Goal: Task Accomplishment & Management: Use online tool/utility

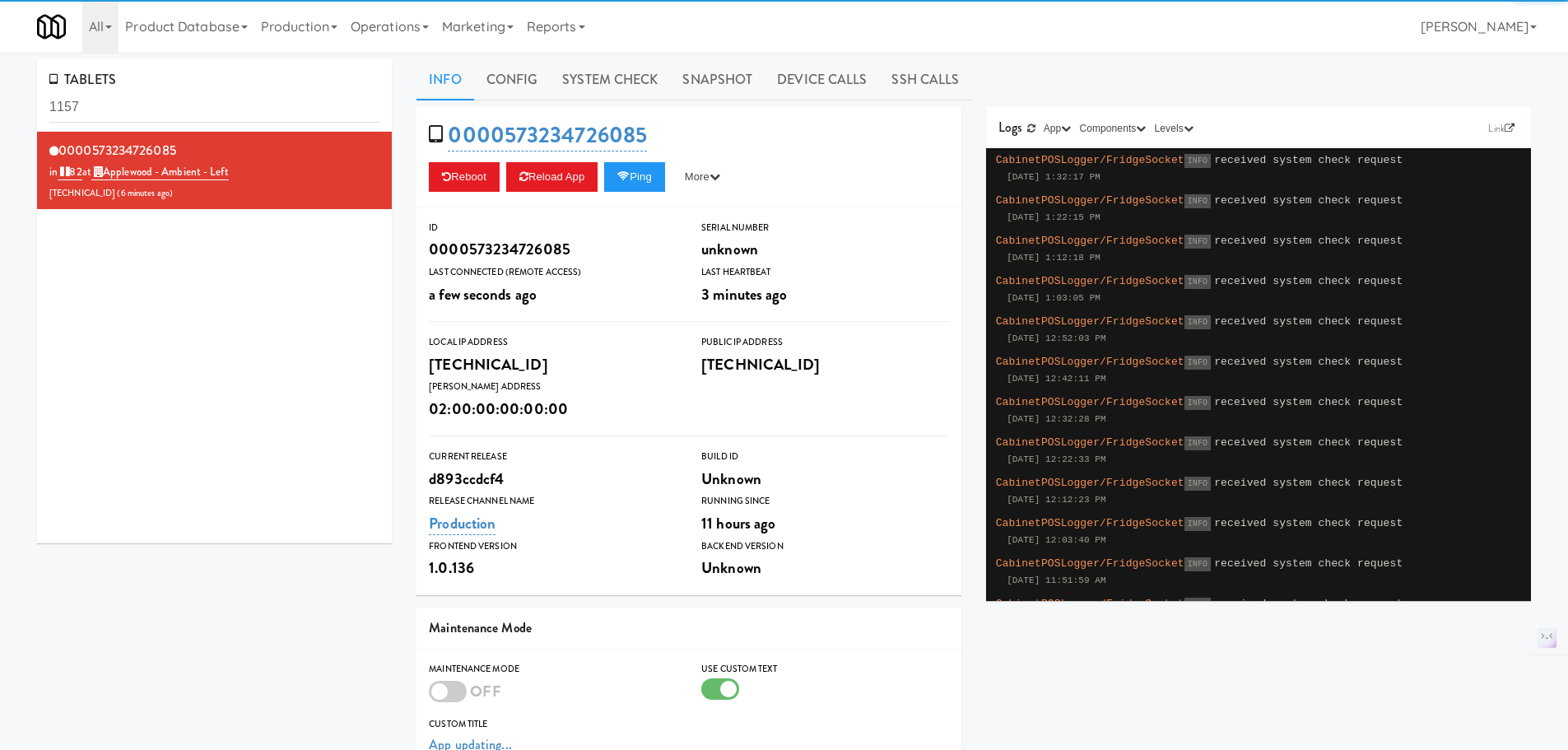
click at [410, 37] on link "Operations" at bounding box center [389, 26] width 91 height 52
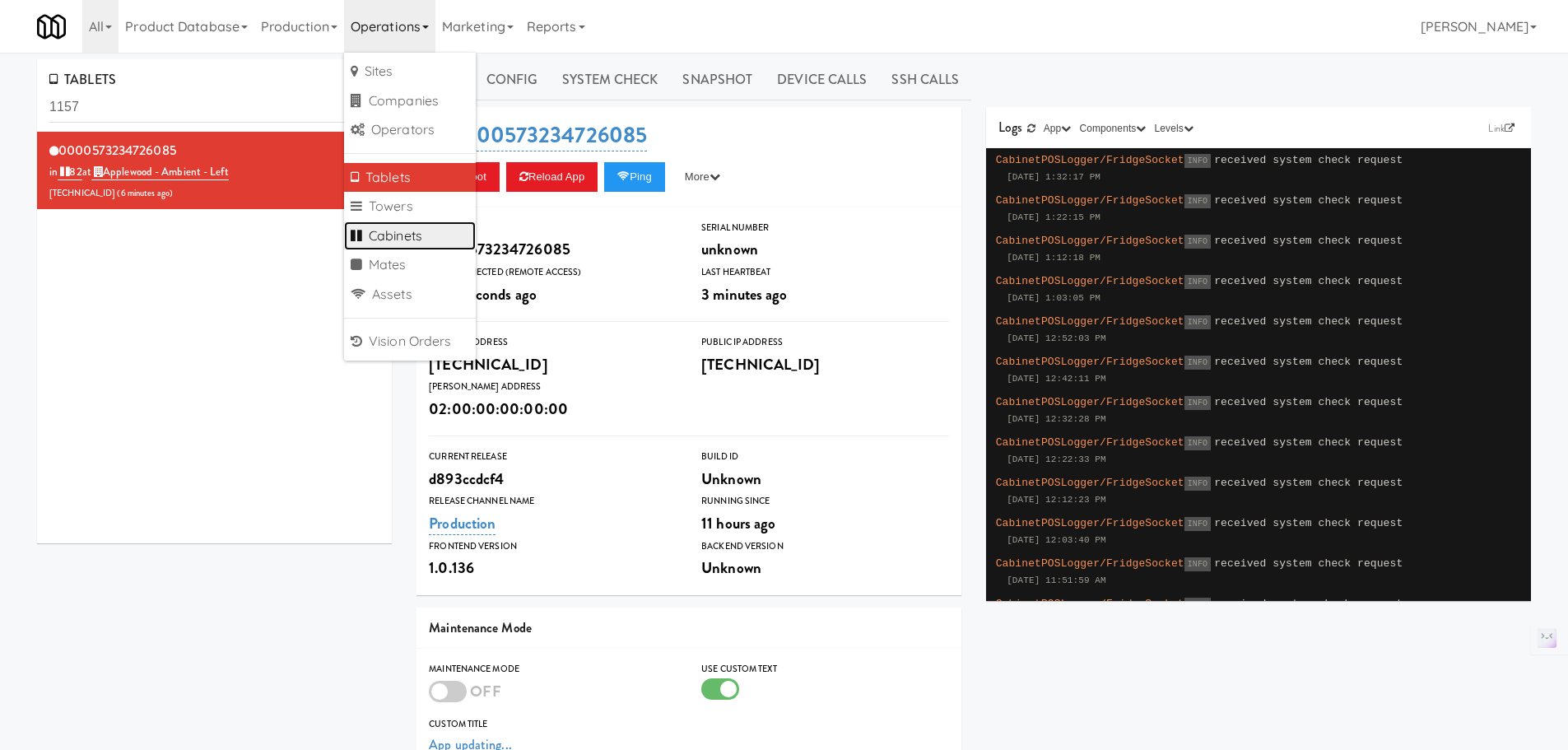
click at [410, 245] on link "Cabinets" at bounding box center [409, 236] width 131 height 30
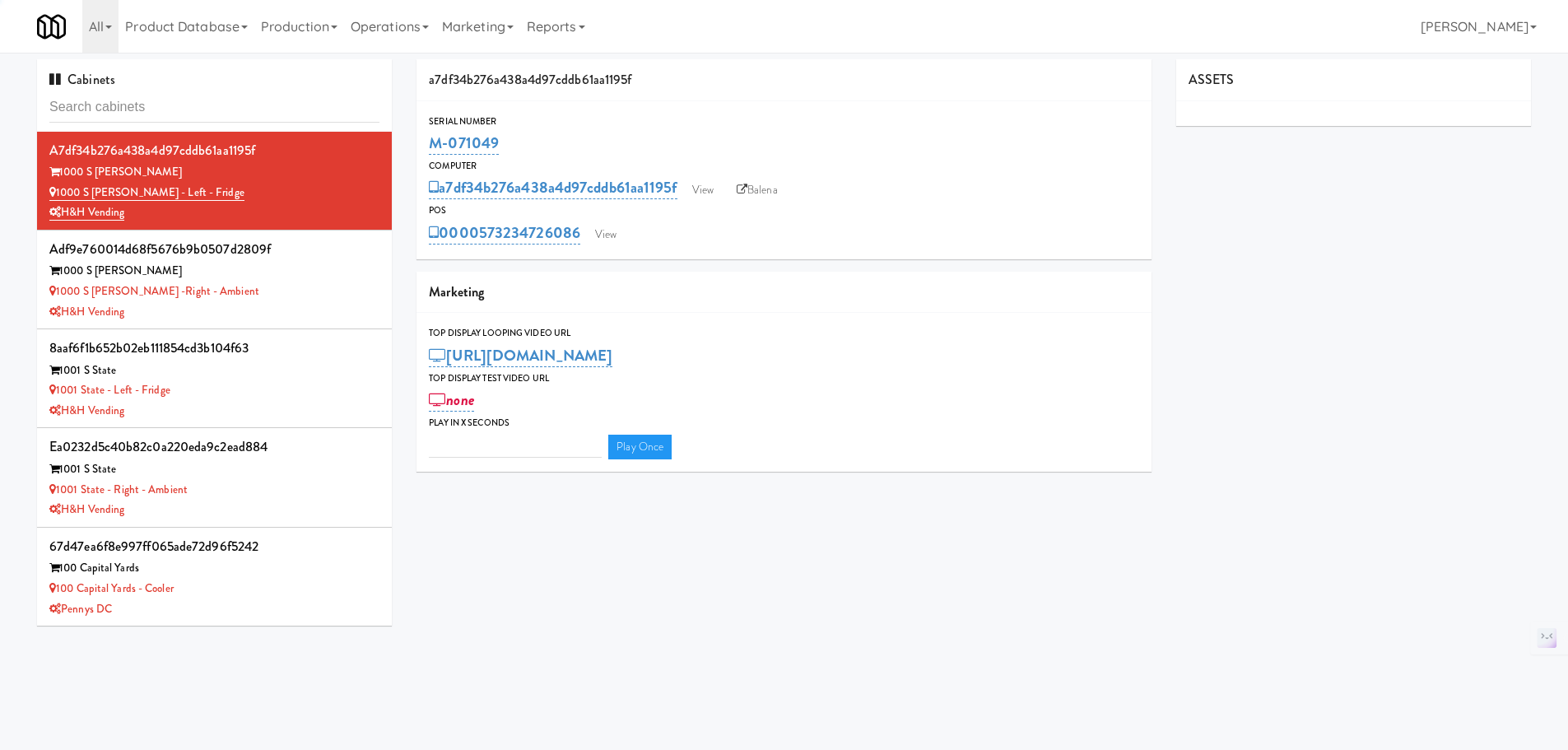
type input "3"
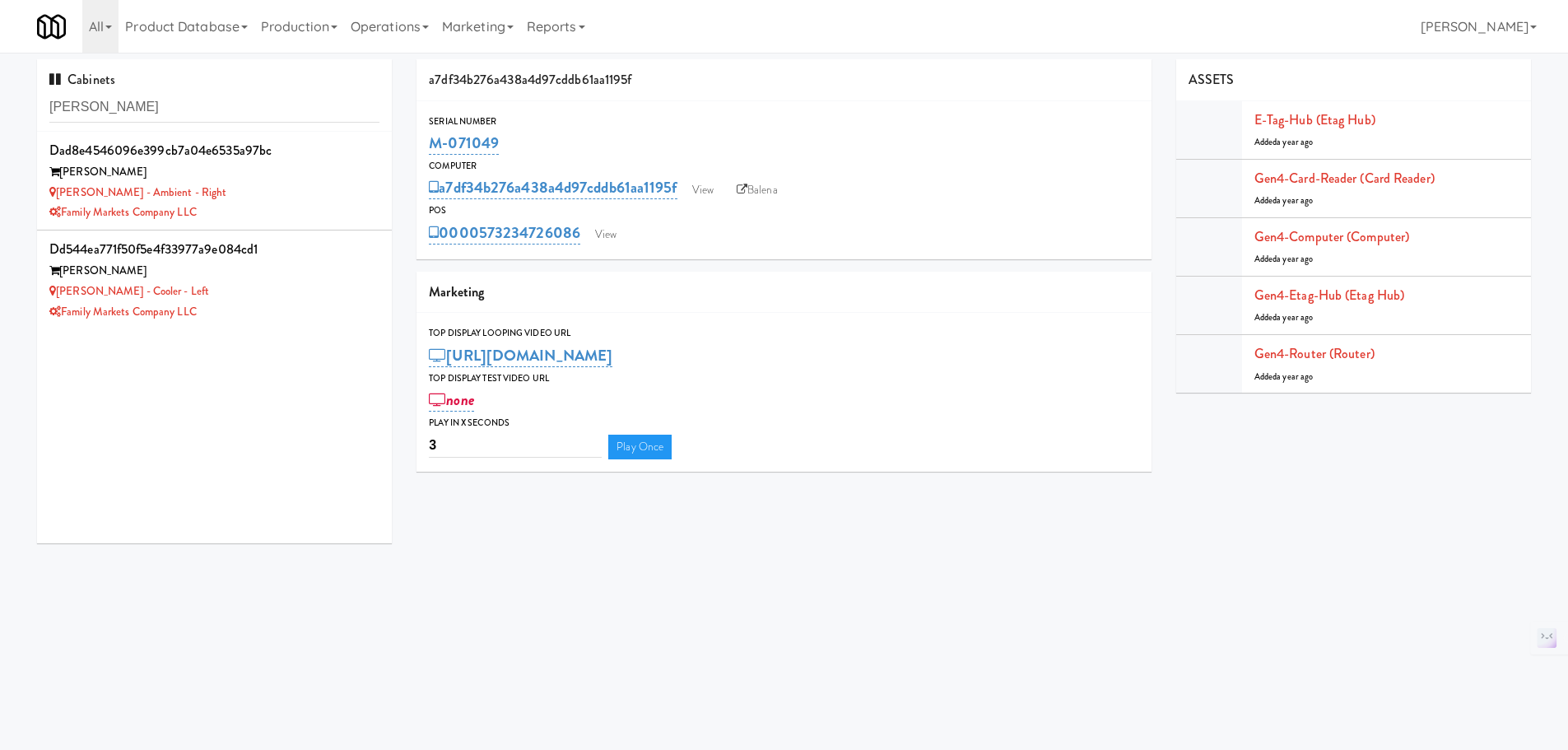
type input "rigby"
click at [265, 197] on div "Rigby - Ambient - Right" at bounding box center [214, 193] width 330 height 21
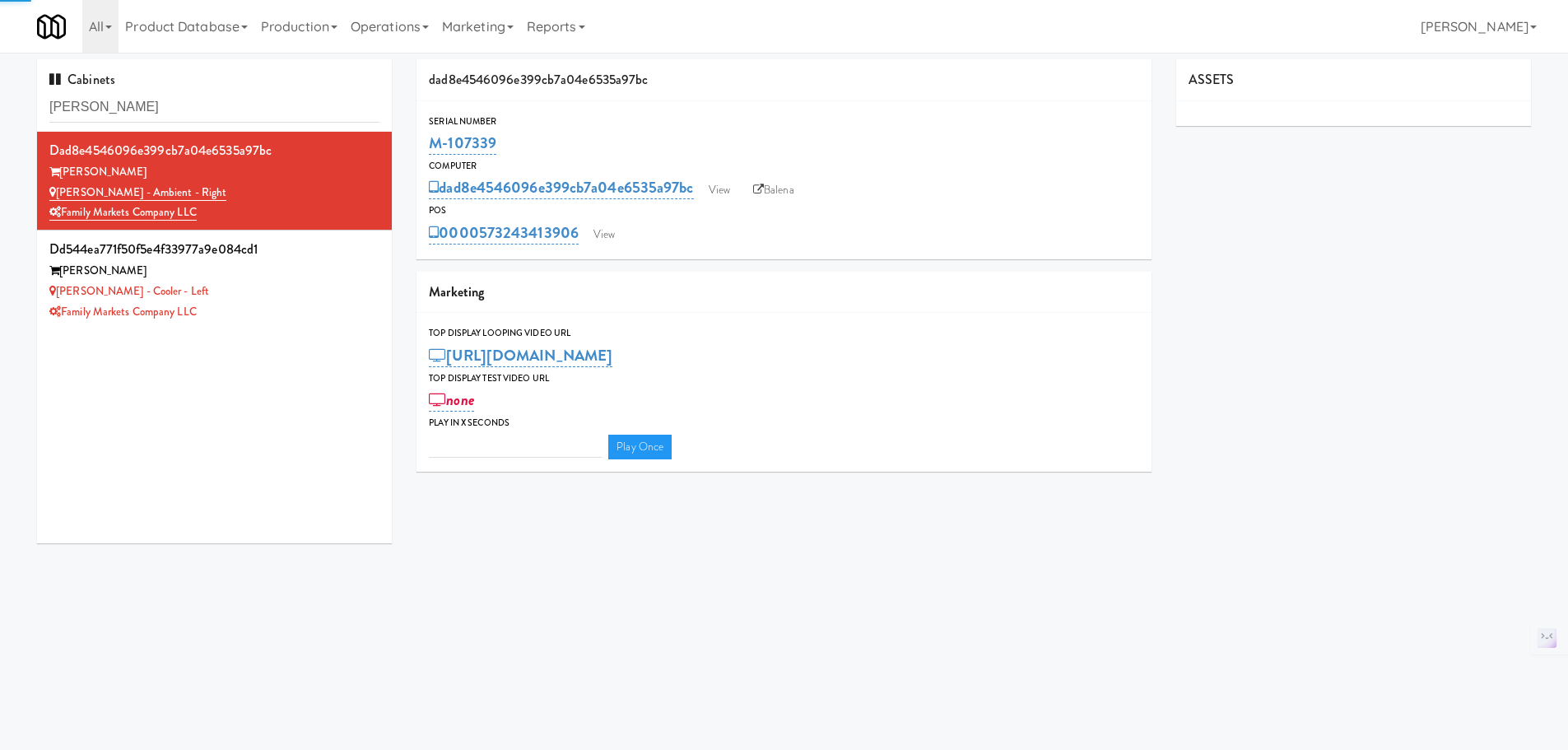
type input "3"
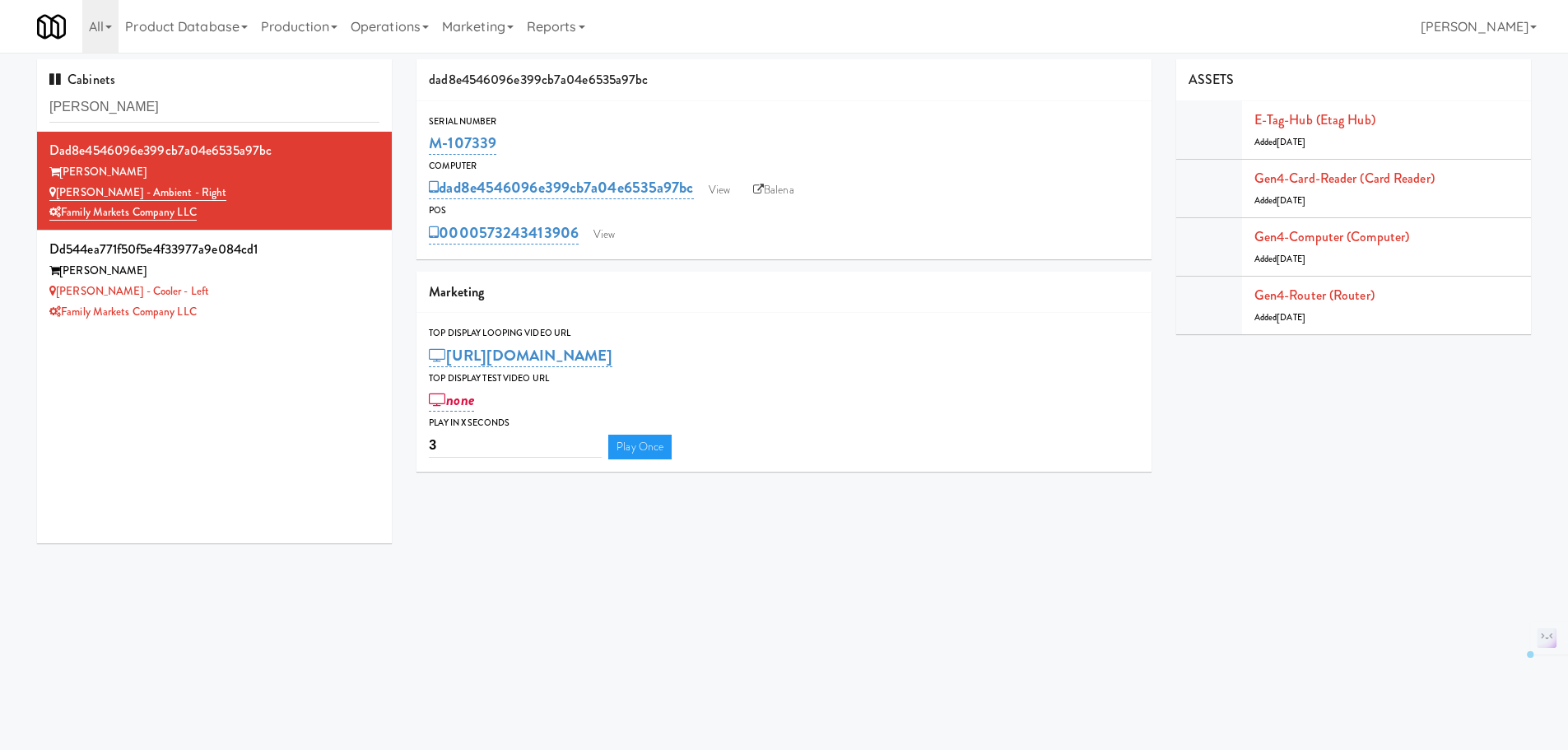
drag, startPoint x: 507, startPoint y: 147, endPoint x: 425, endPoint y: 147, distance: 82.0
click at [425, 147] on div "Serial Number M-107339" at bounding box center [784, 135] width 735 height 45
copy link "M-107339"
click at [307, 316] on div "Family Markets Company LLC" at bounding box center [214, 312] width 330 height 21
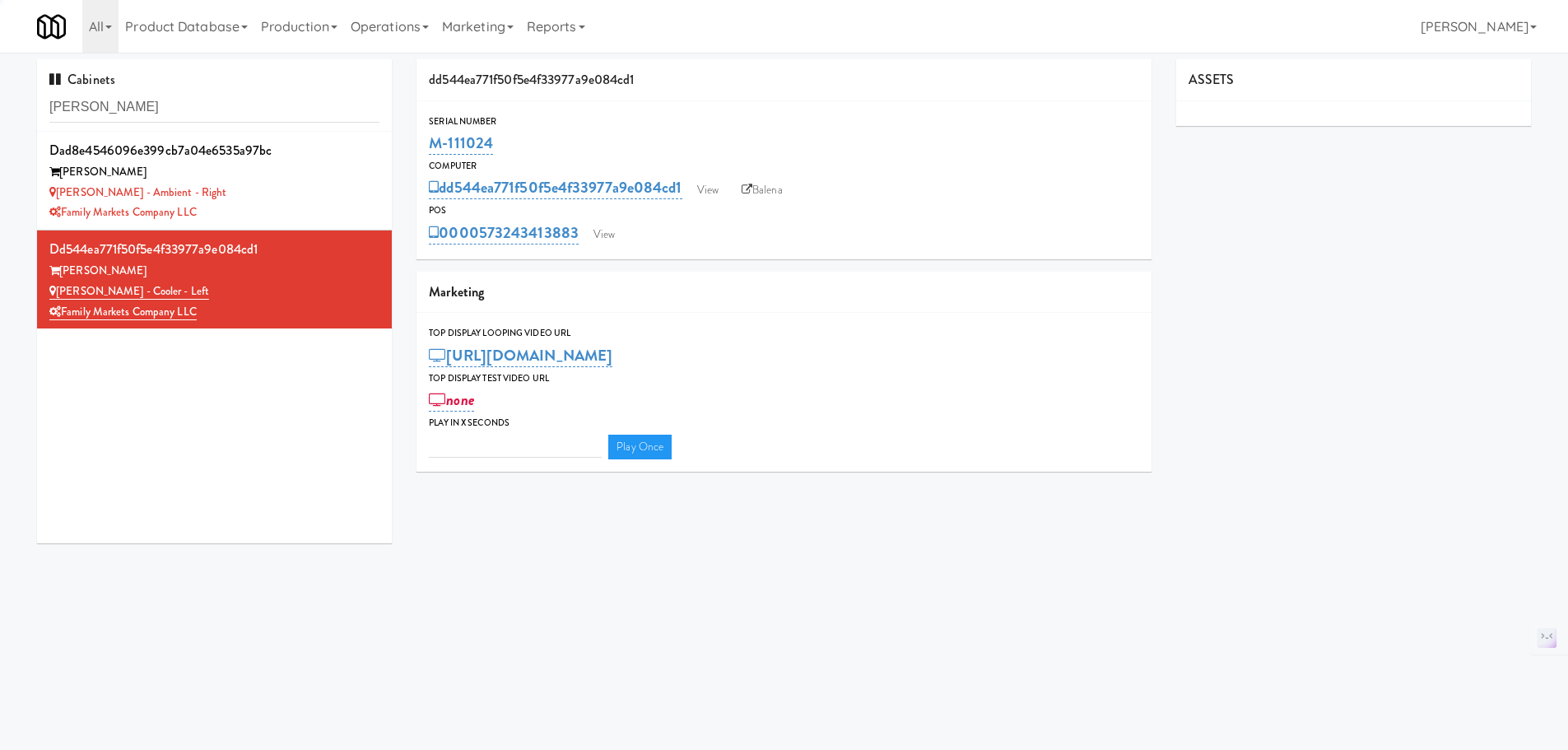
type input "3"
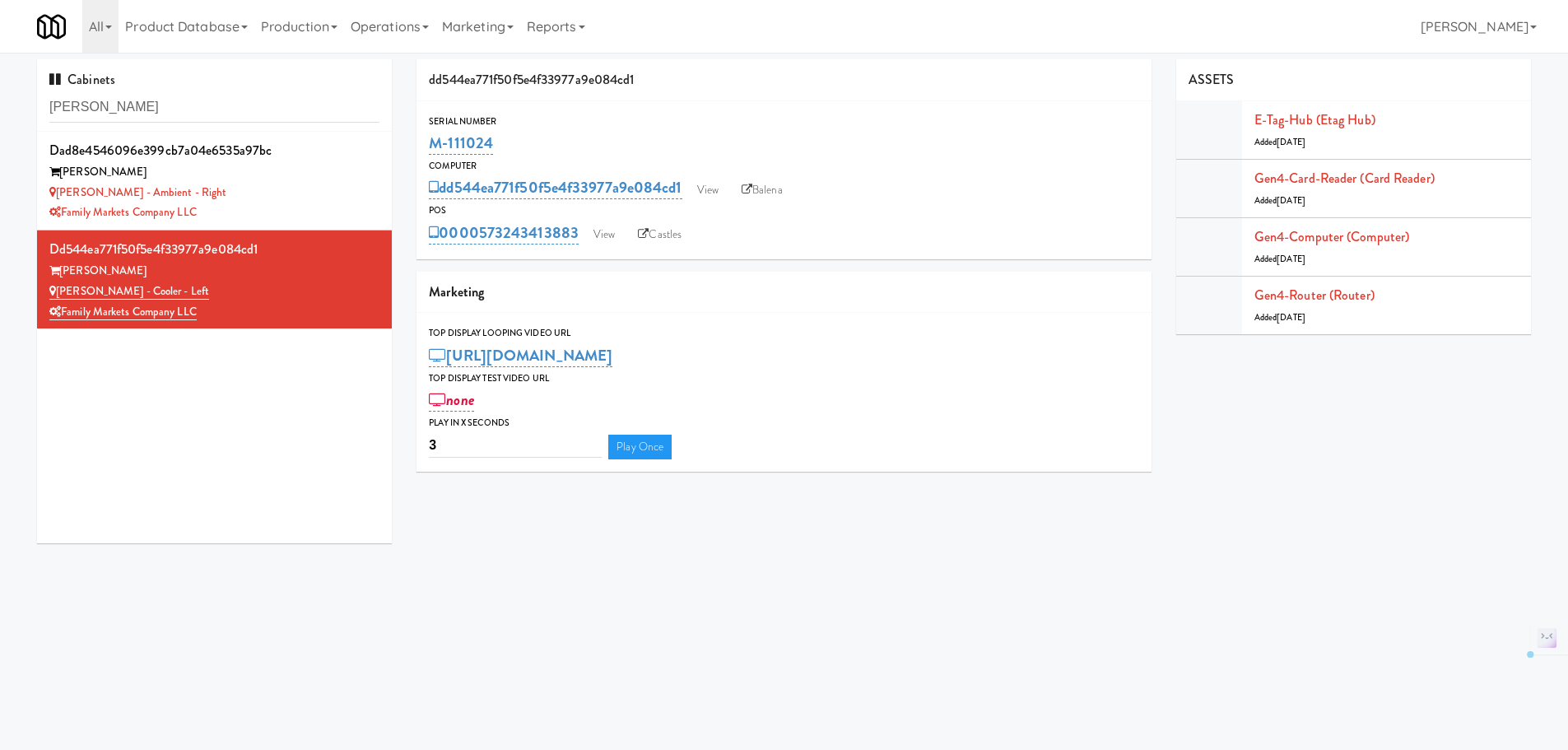
drag, startPoint x: 519, startPoint y: 148, endPoint x: 432, endPoint y: 145, distance: 87.1
click at [432, 145] on div "M-111024" at bounding box center [784, 143] width 710 height 28
copy link "M-111024"
click at [173, 114] on input "rigby" at bounding box center [214, 108] width 330 height 30
click at [172, 113] on input "rigby" at bounding box center [214, 108] width 330 height 30
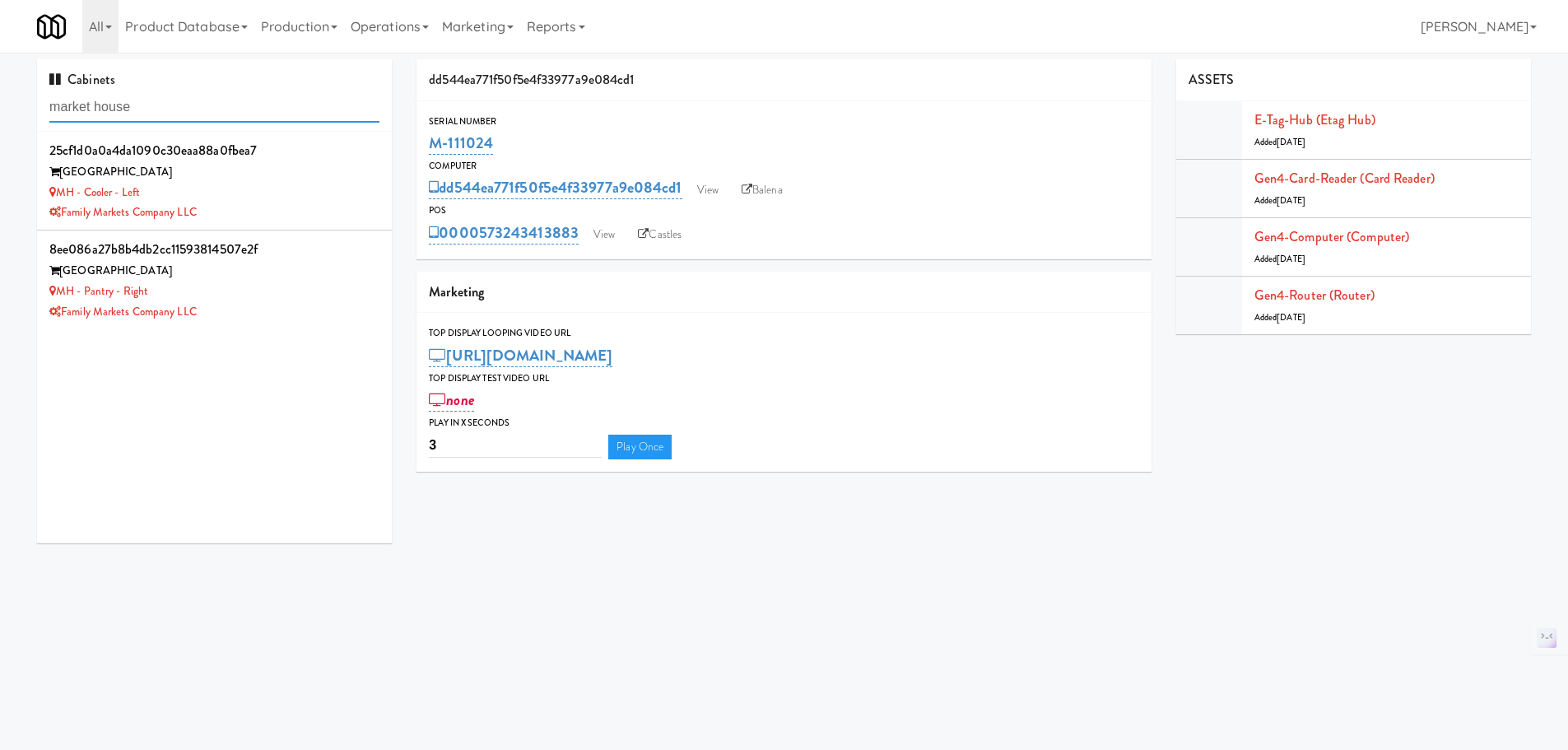
type input "market house"
click at [304, 274] on div "Market House" at bounding box center [214, 271] width 330 height 21
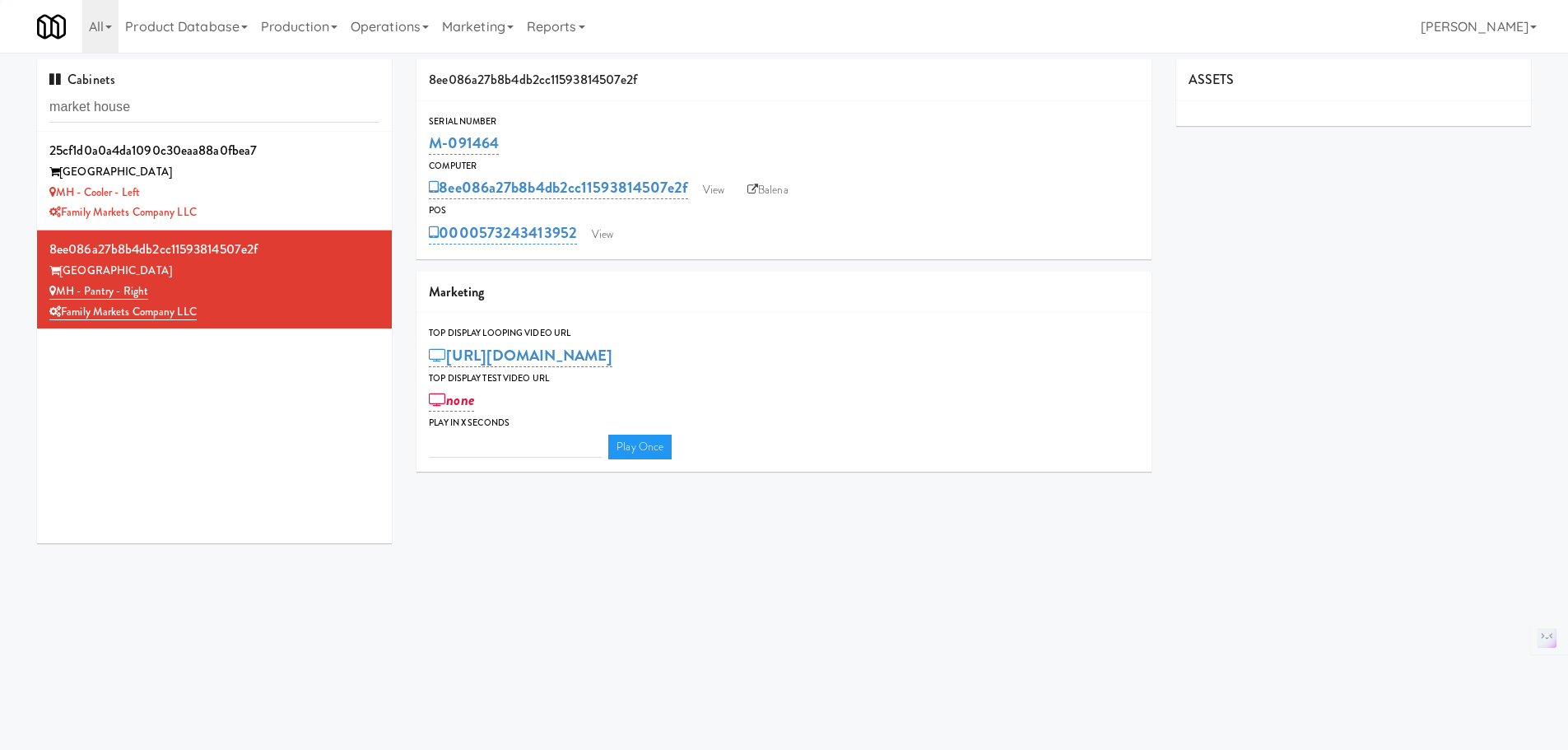
type input "3"
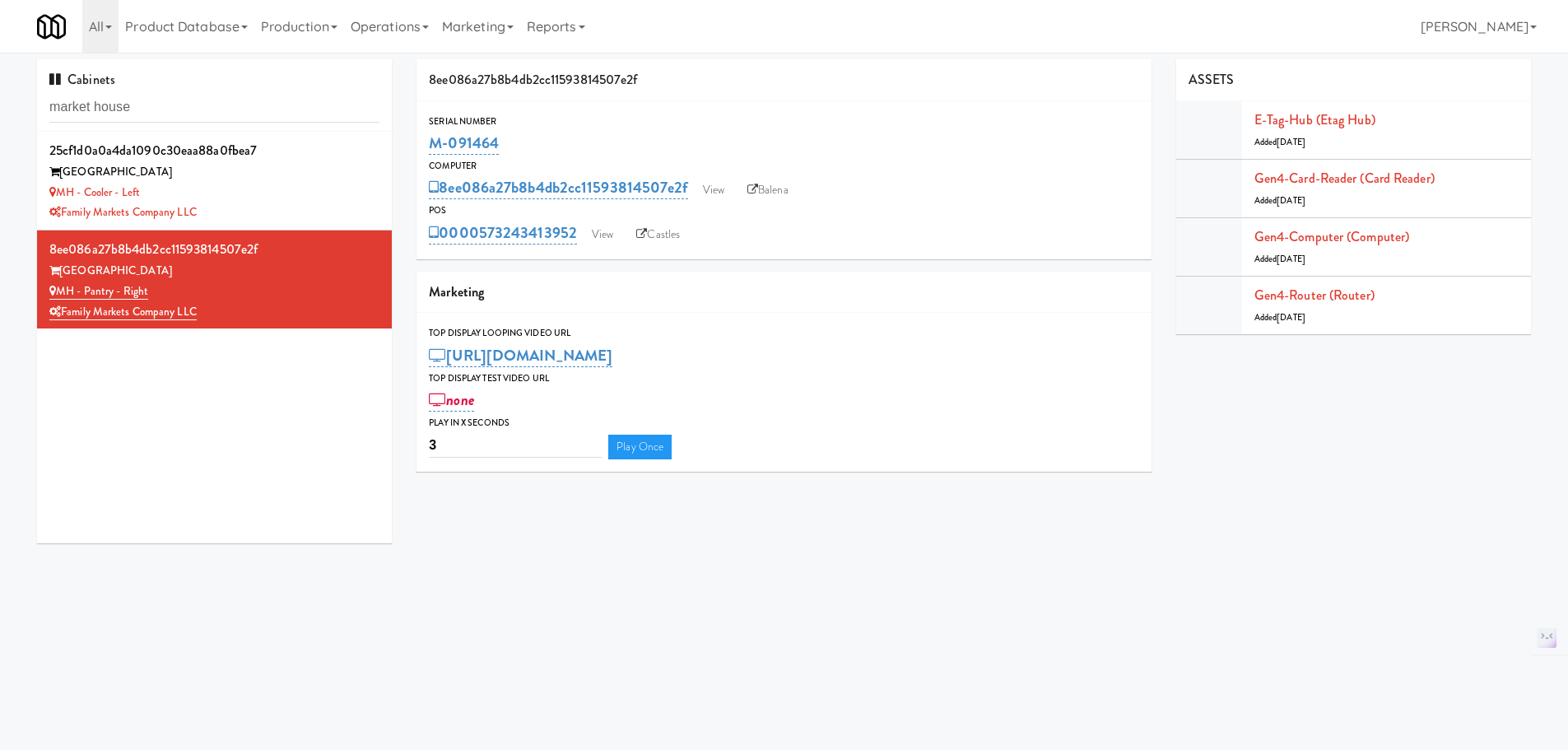
click at [538, 148] on div "M-091464" at bounding box center [784, 143] width 710 height 28
click at [325, 176] on div "Market House" at bounding box center [214, 172] width 330 height 21
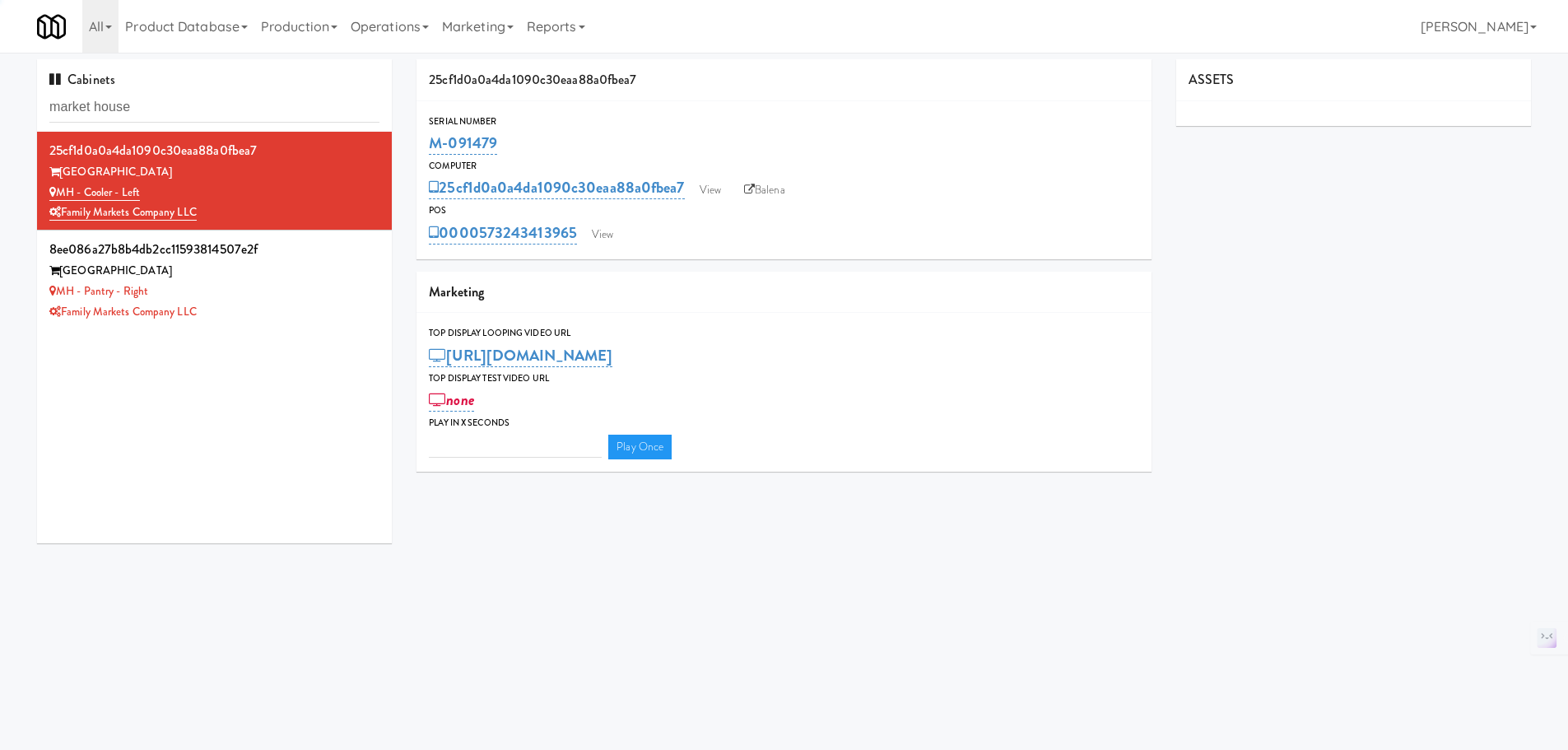
type input "3"
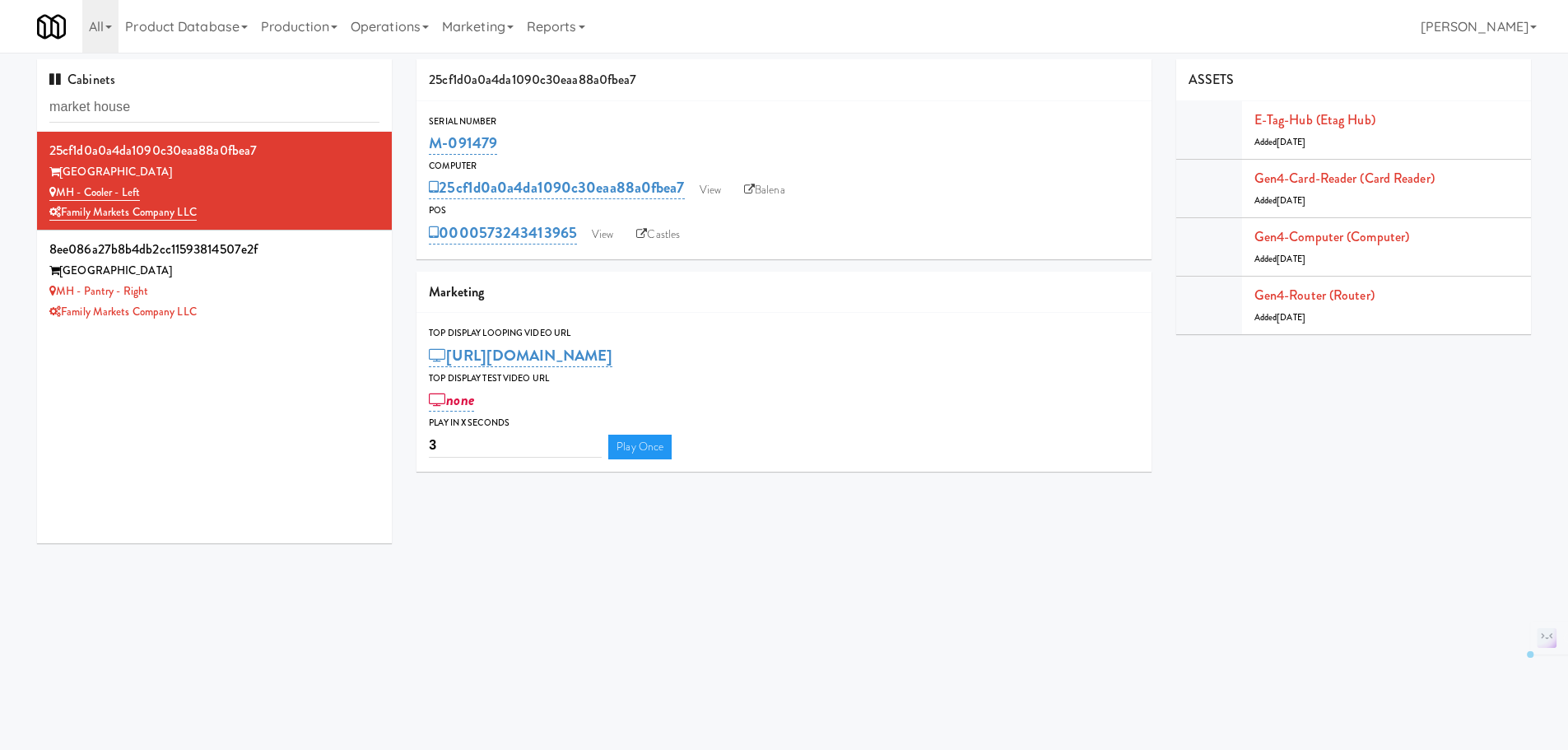
drag, startPoint x: 508, startPoint y: 148, endPoint x: 434, endPoint y: 148, distance: 74.0
click at [434, 148] on div "M-091479" at bounding box center [784, 143] width 710 height 28
copy link "M-091479"
click at [329, 306] on div "Family Markets Company LLC" at bounding box center [214, 312] width 330 height 21
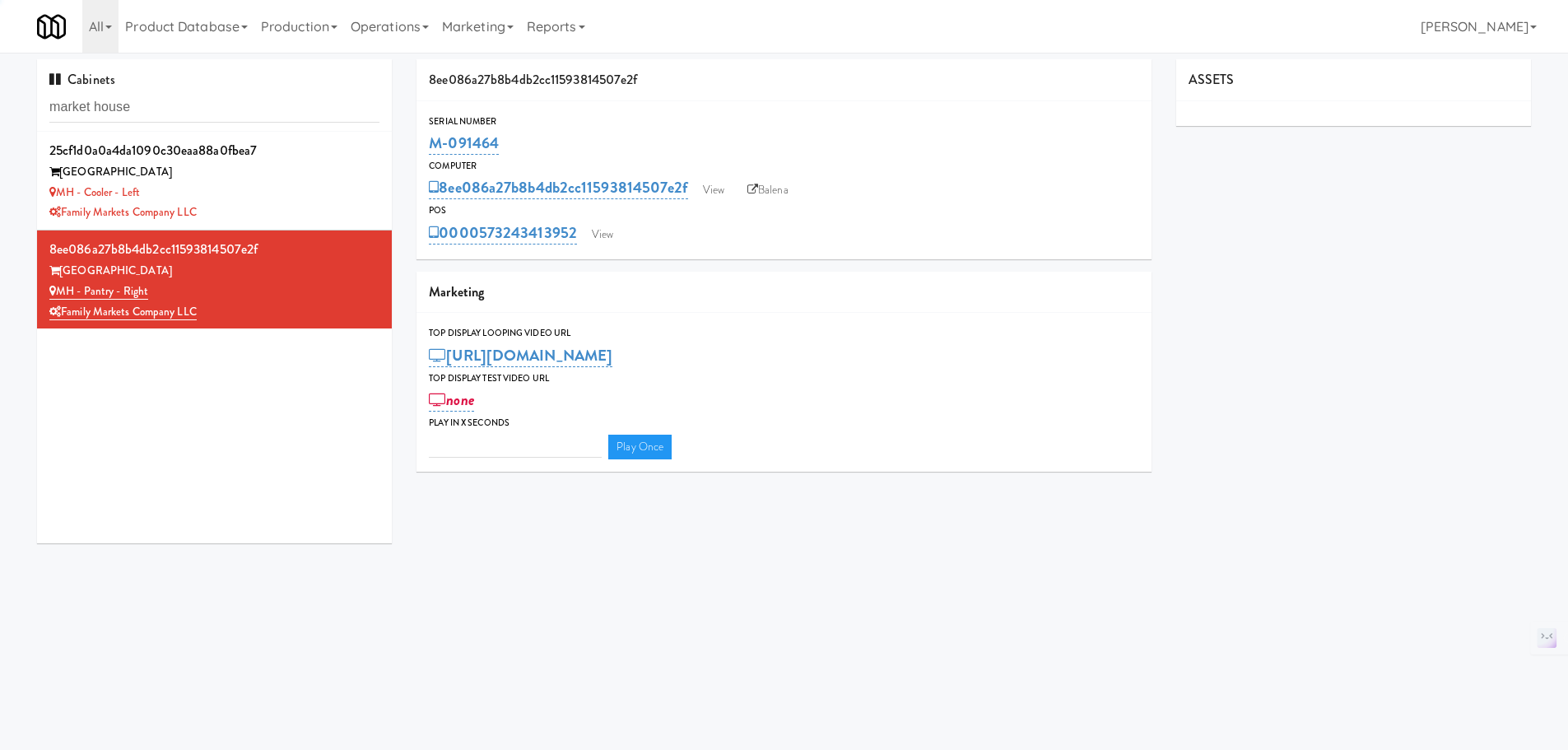
type input "3"
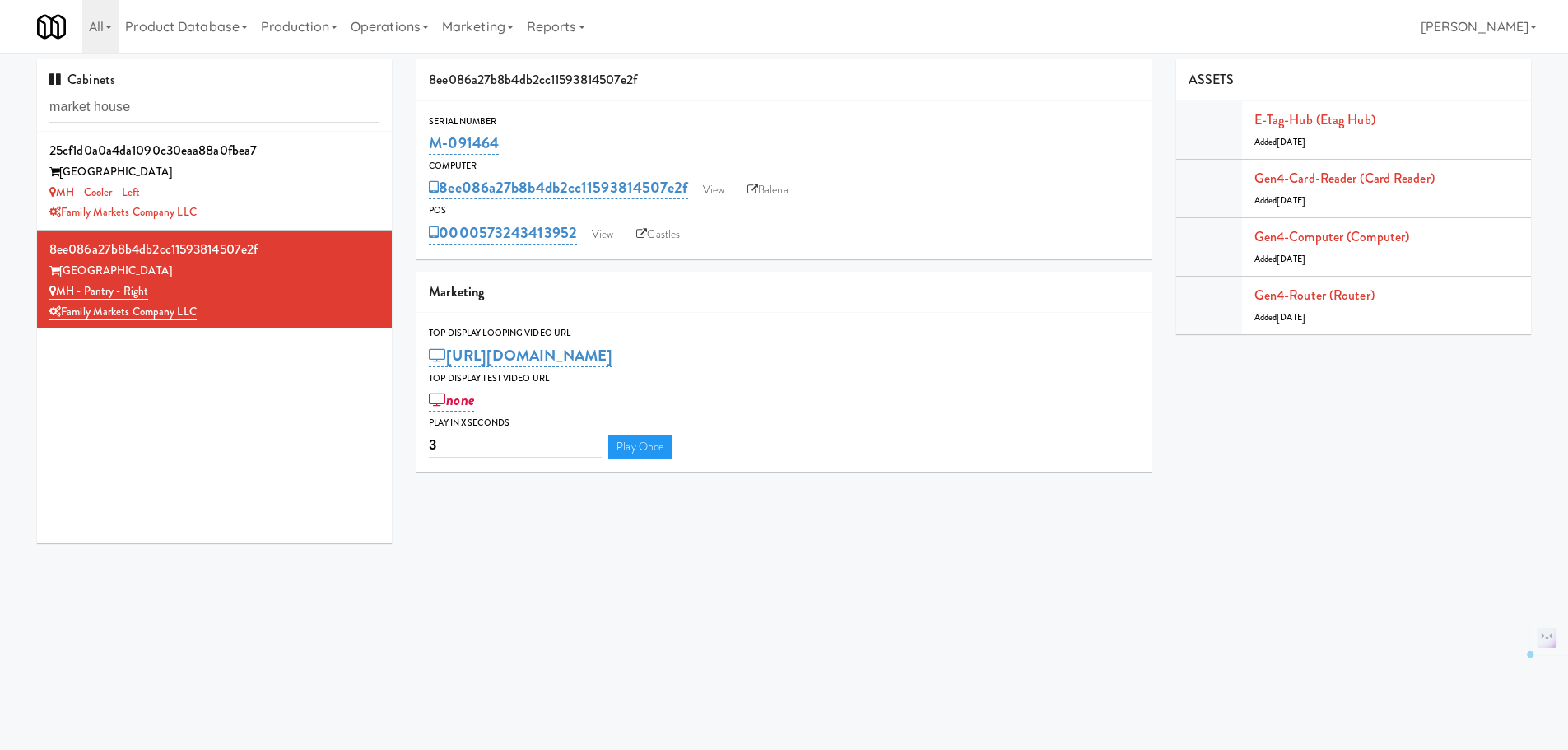
drag, startPoint x: 512, startPoint y: 143, endPoint x: 420, endPoint y: 148, distance: 92.1
click at [420, 148] on div "Serial Number M-091464" at bounding box center [784, 135] width 735 height 45
copy link "M-091464"
click at [183, 84] on div "Cabinets market house" at bounding box center [214, 95] width 355 height 72
click at [173, 99] on input "market house" at bounding box center [214, 108] width 330 height 30
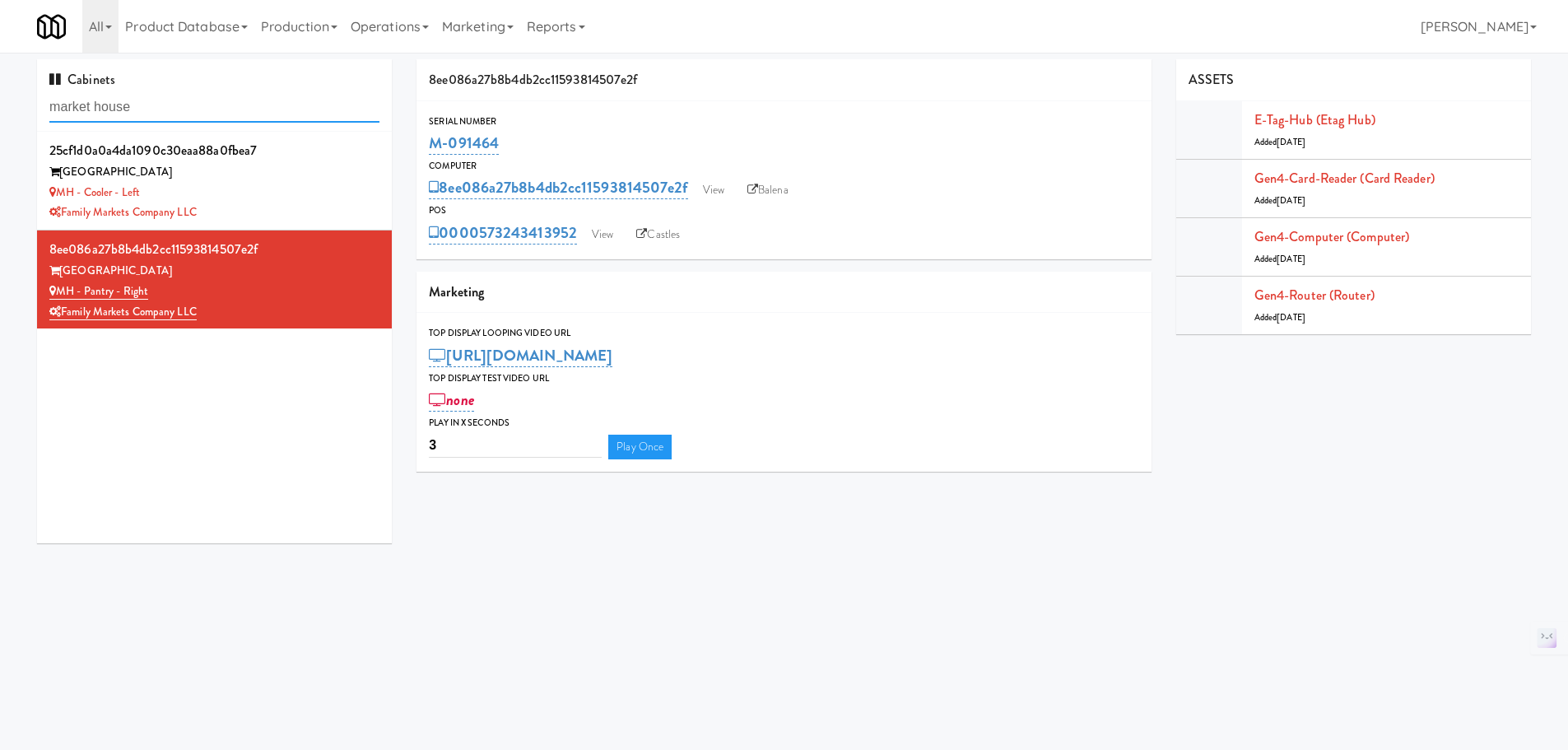
click at [173, 99] on input "market house" at bounding box center [214, 108] width 330 height 30
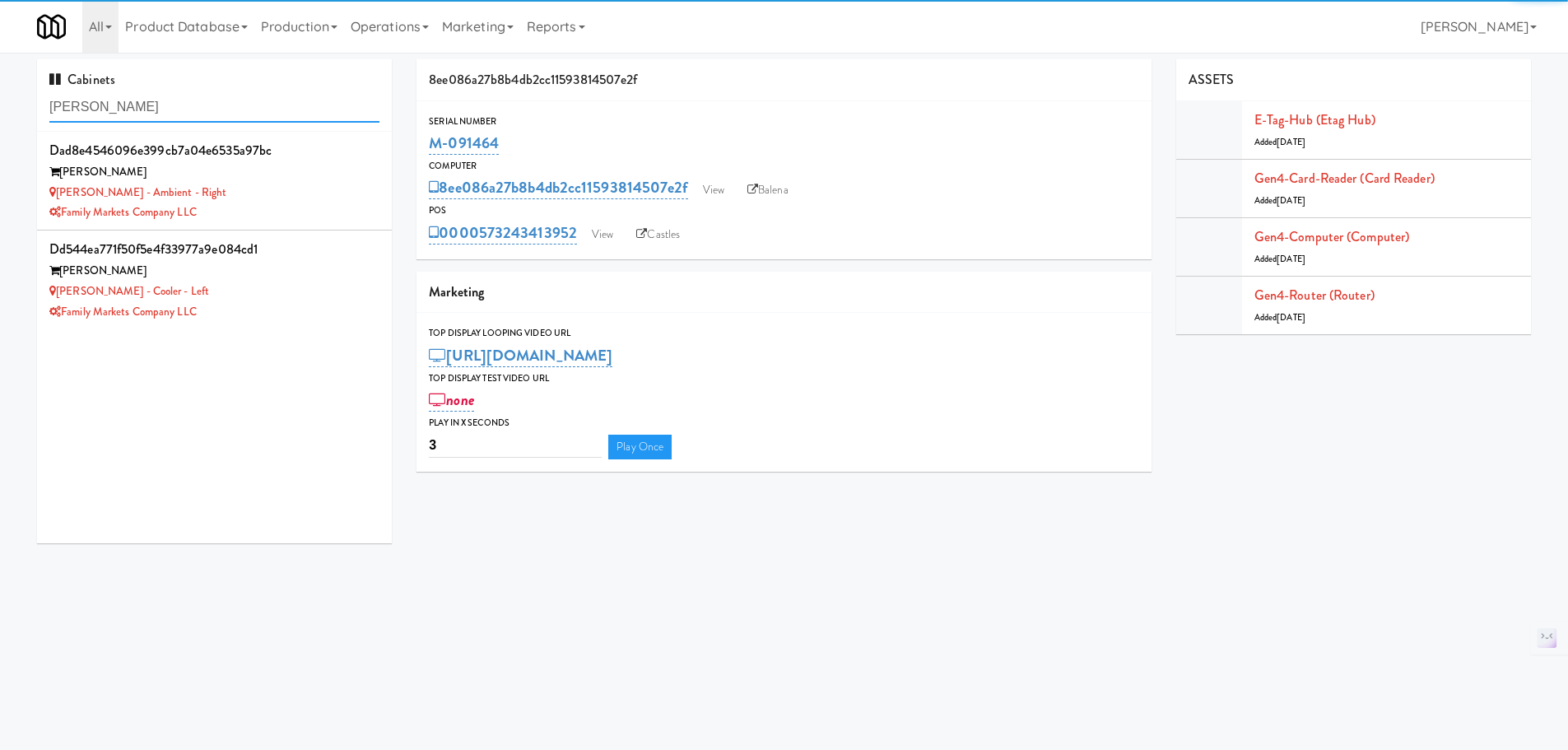
type input "rigby"
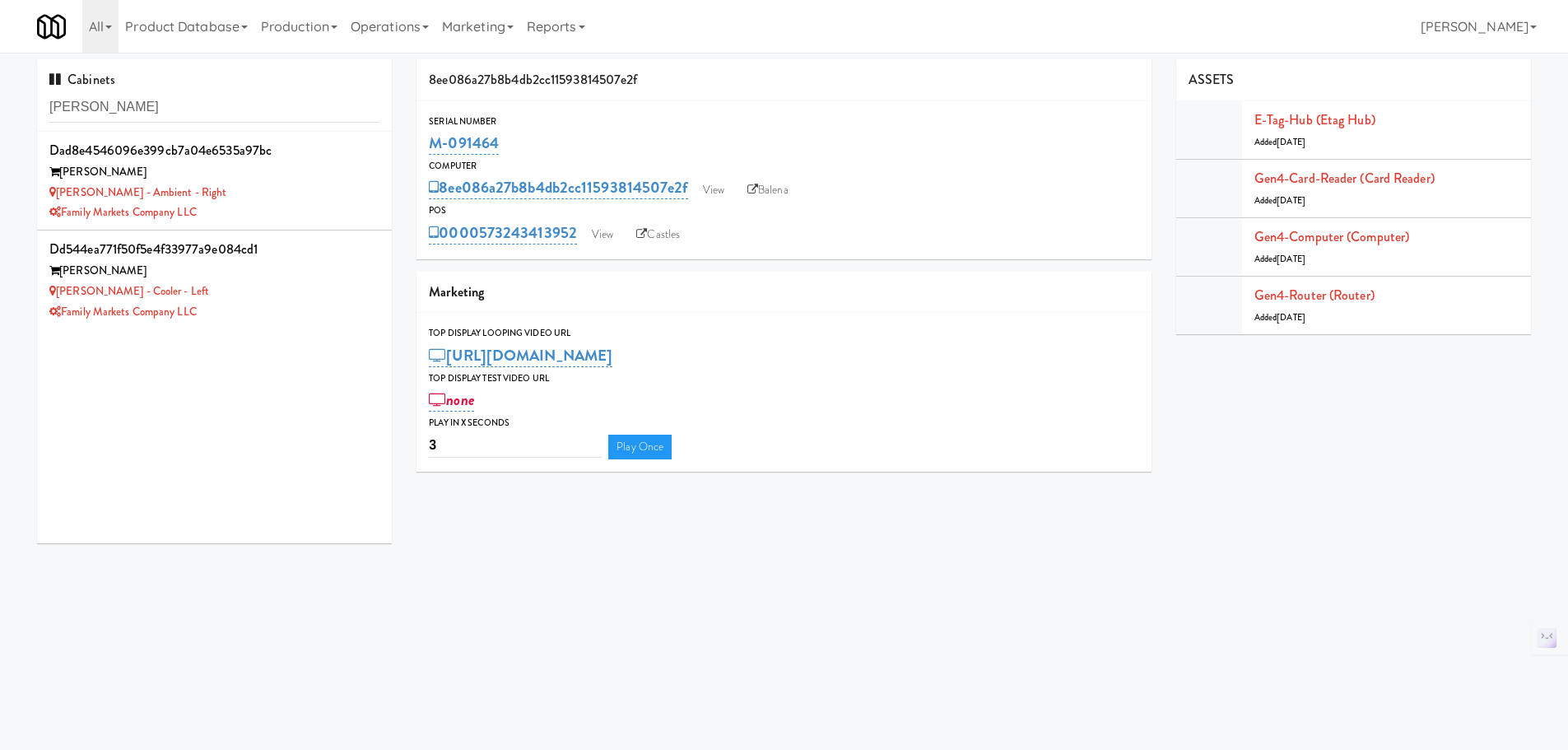
click at [308, 273] on div "[PERSON_NAME]" at bounding box center [214, 271] width 330 height 21
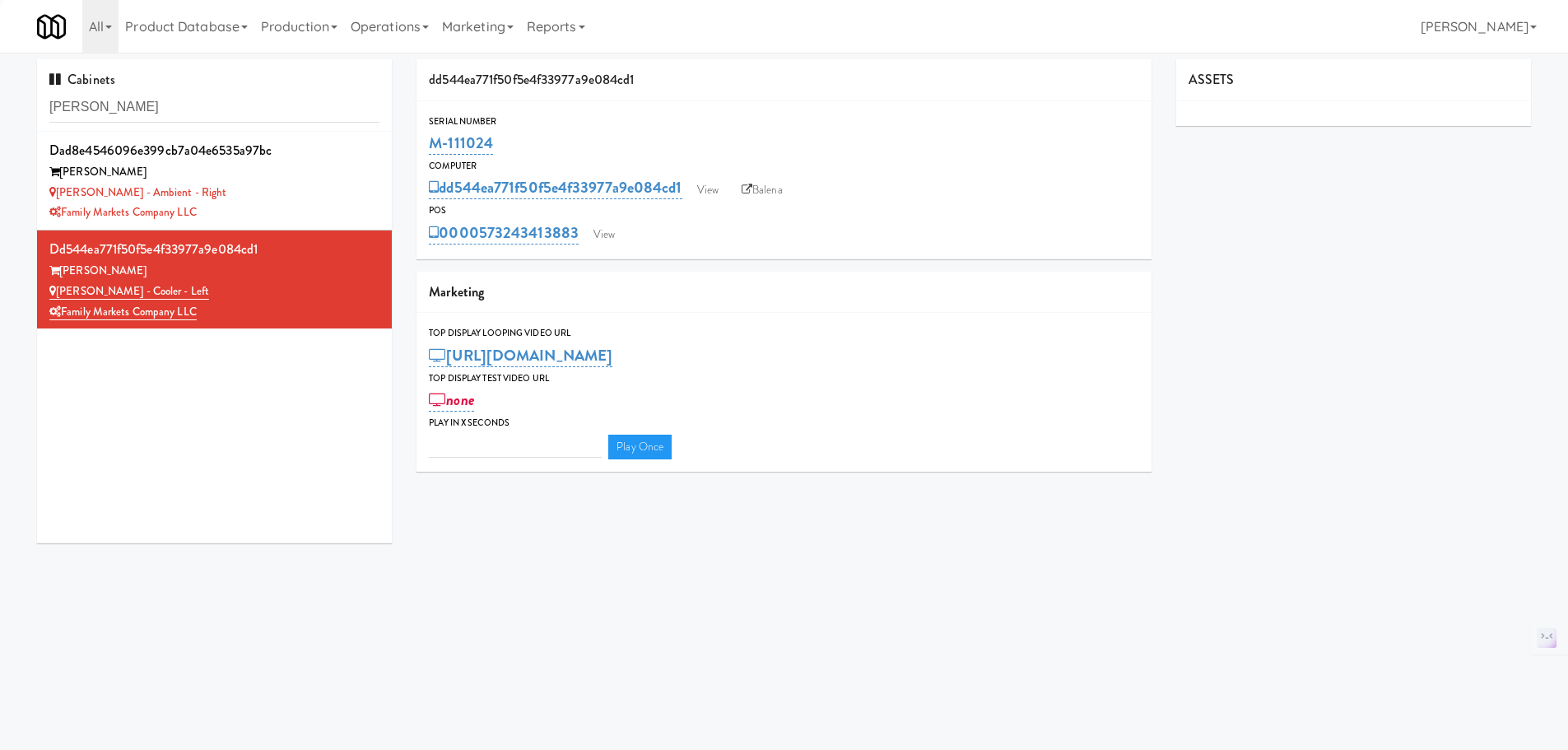
type input "3"
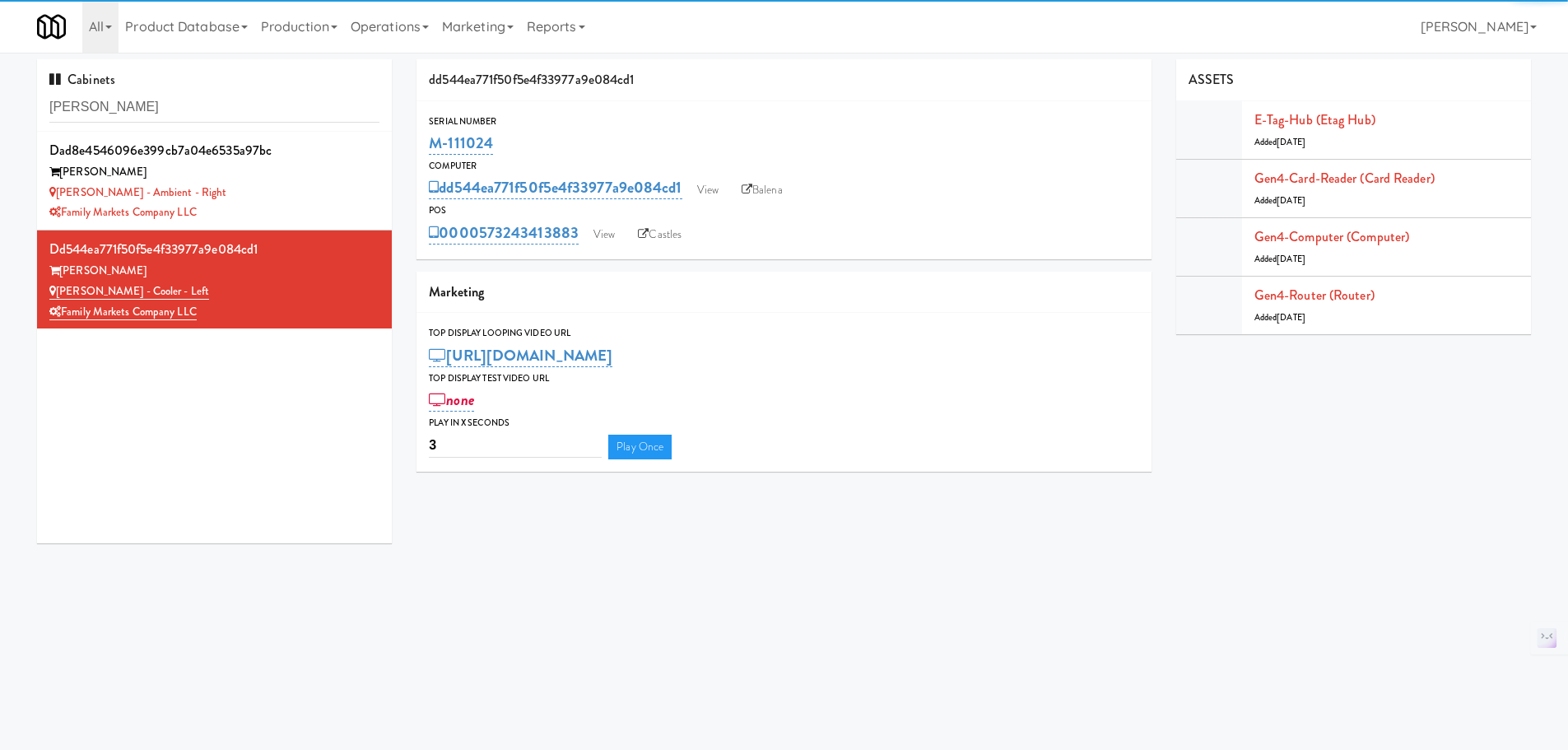
click at [784, 181] on link "Balena" at bounding box center [762, 190] width 58 height 25
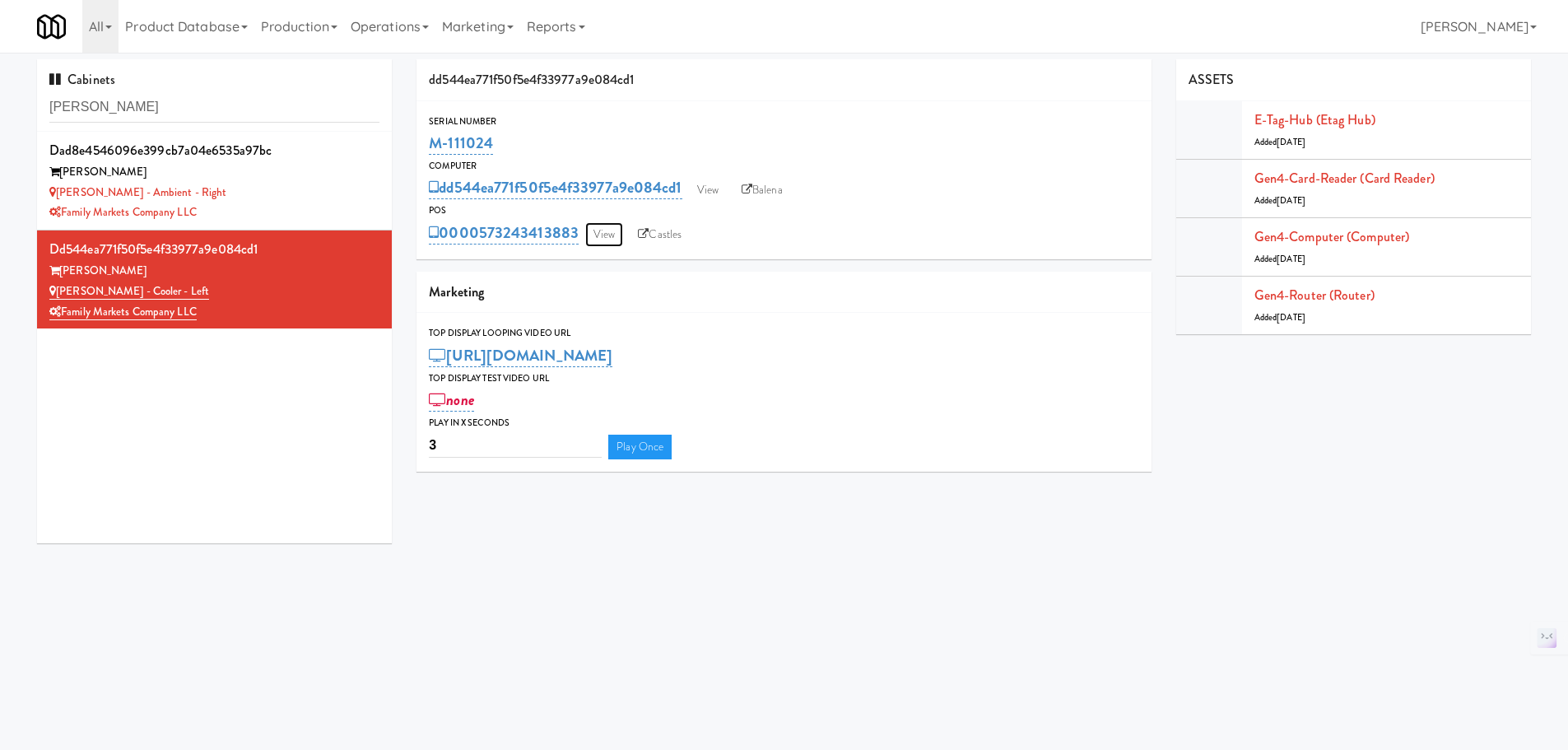
click at [605, 231] on link "View" at bounding box center [605, 234] width 38 height 25
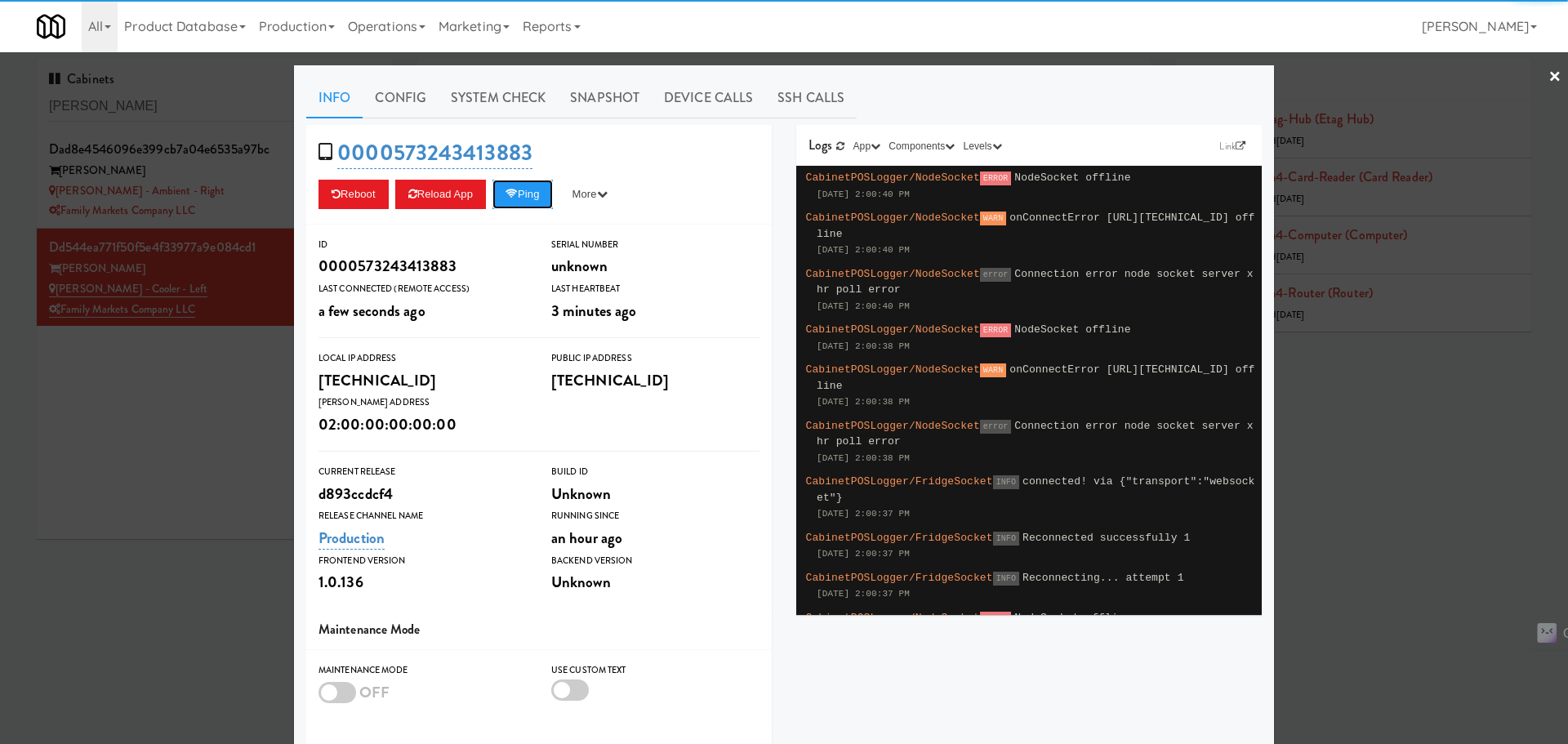
click at [509, 195] on icon at bounding box center [511, 194] width 12 height 10
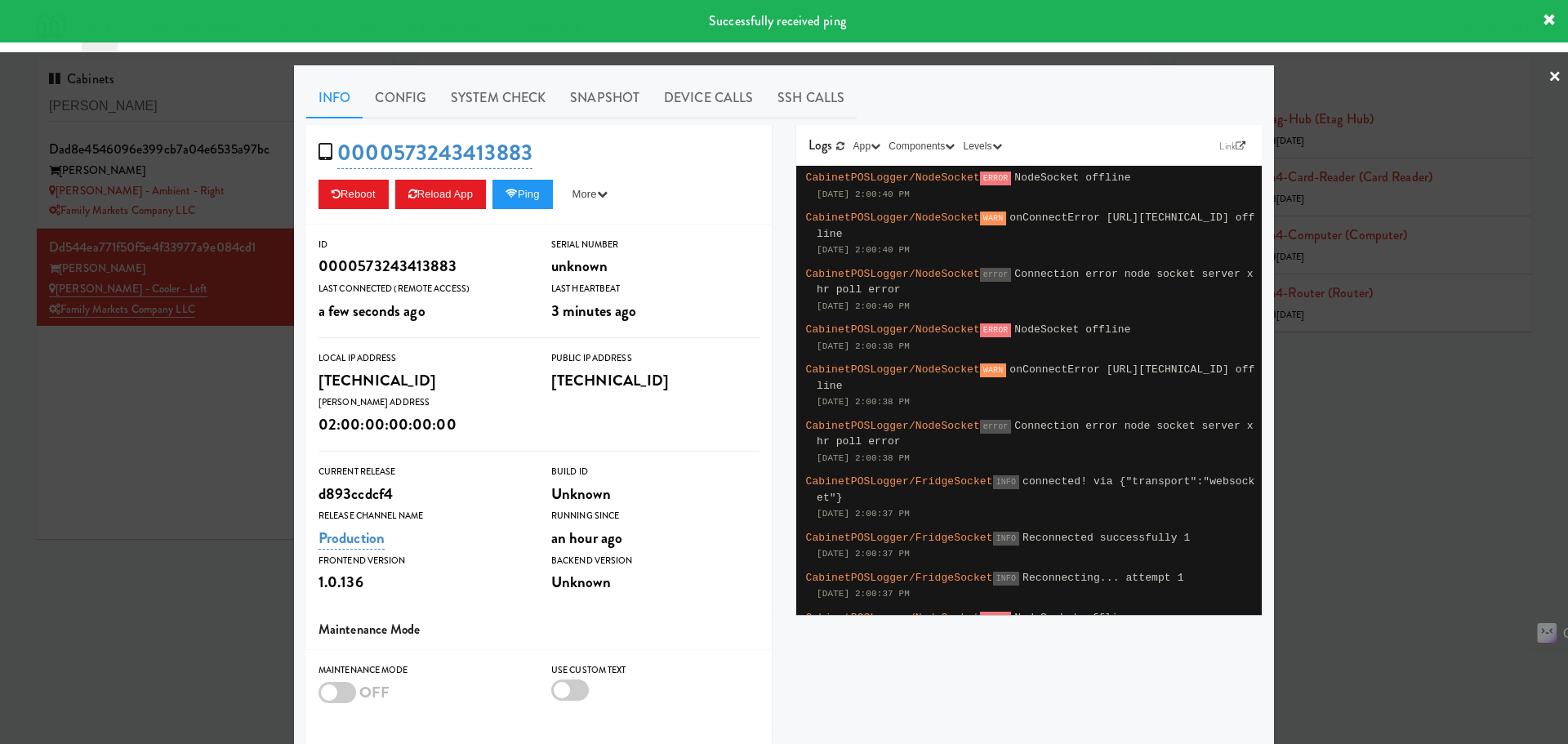
click at [494, 90] on link "System Check" at bounding box center [498, 97] width 119 height 41
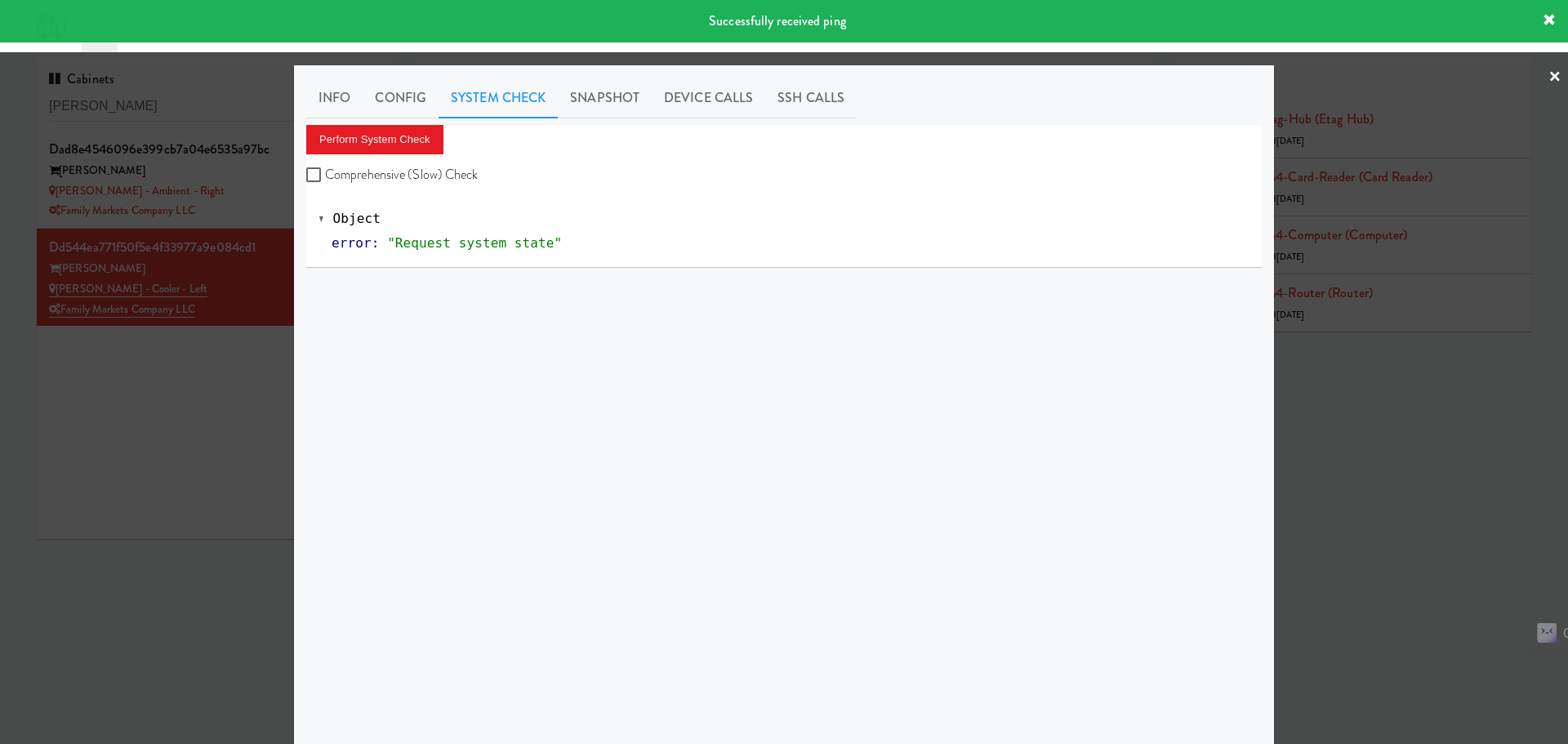
click at [360, 176] on label "Comprehensive (Slow) Check" at bounding box center [392, 175] width 172 height 25
click at [325, 176] on input "Comprehensive (Slow) Check" at bounding box center [315, 176] width 19 height 13
checkbox input "true"
click at [370, 154] on div "Perform System Check Comprehensive (Slow) Check" at bounding box center [783, 156] width 955 height 62
click at [385, 138] on button "Perform System Check" at bounding box center [374, 139] width 137 height 29
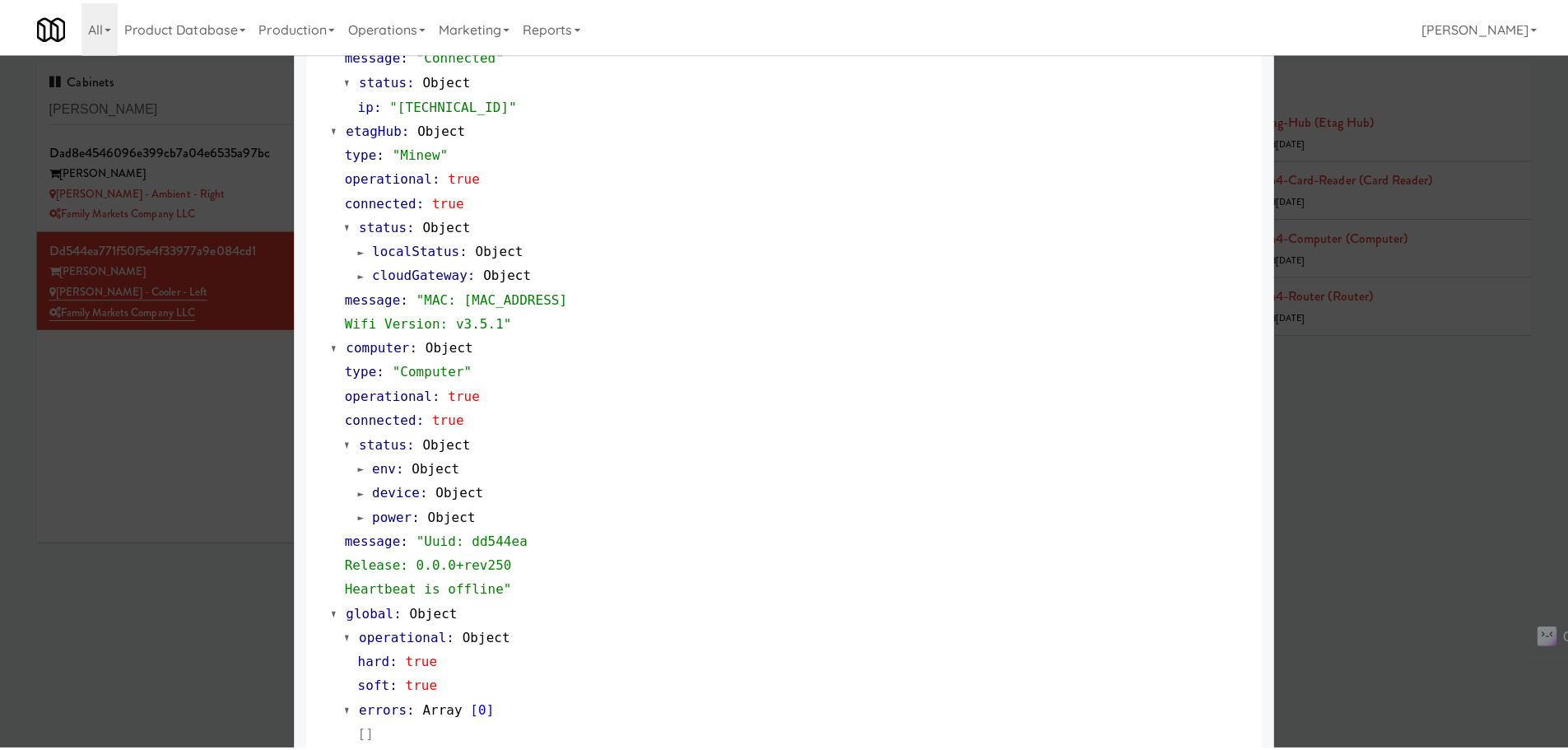
scroll to position [1306, 0]
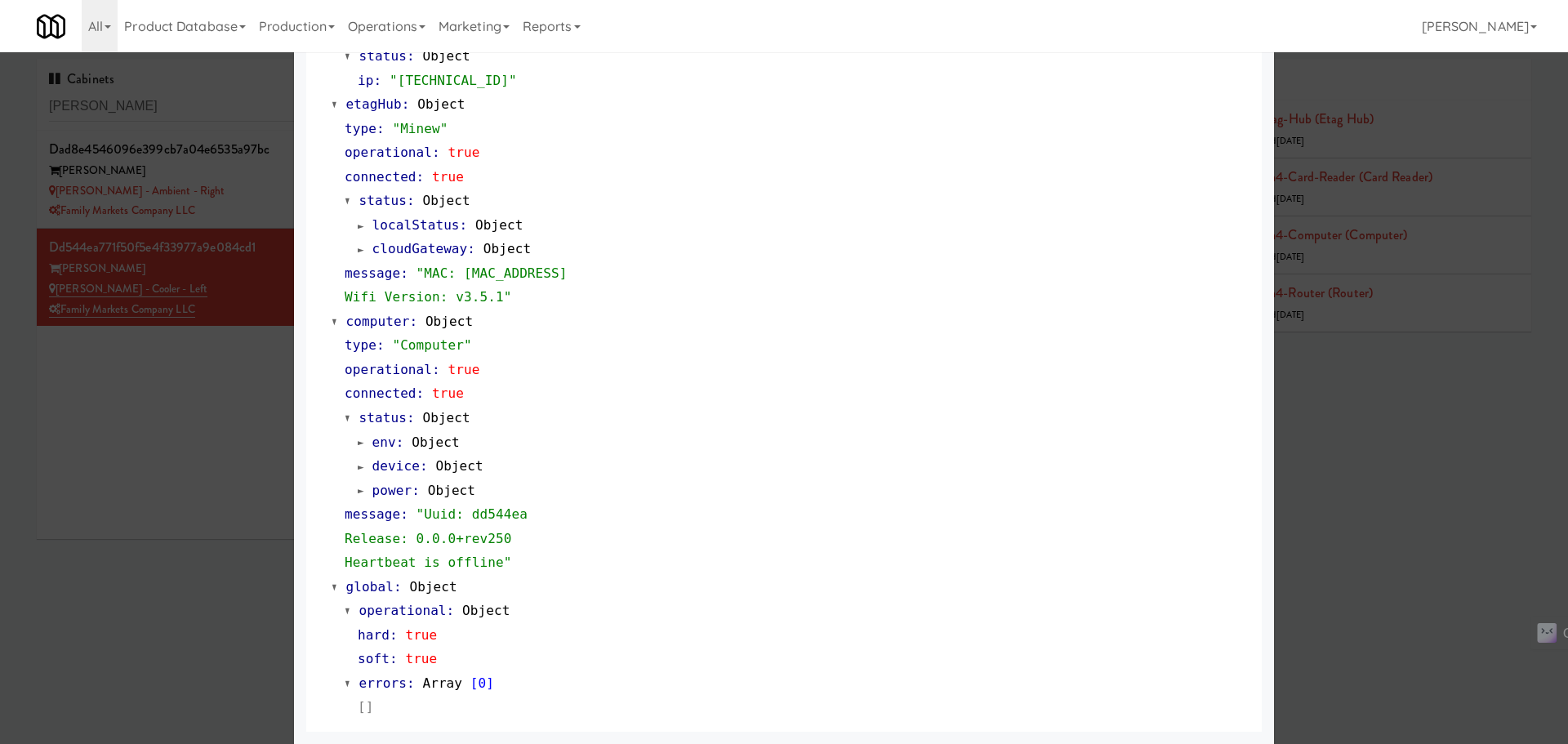
click at [192, 478] on div at bounding box center [784, 372] width 1568 height 744
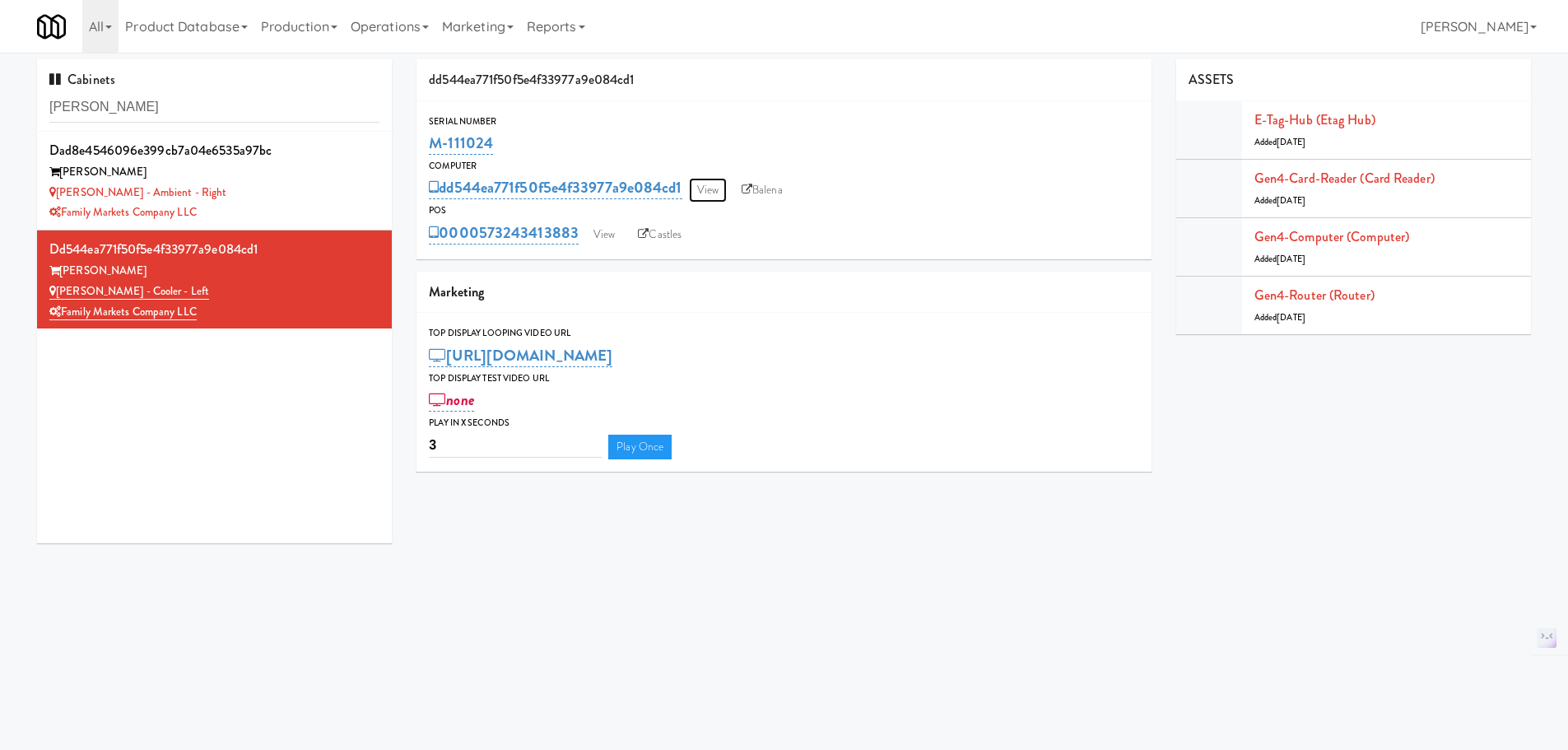
click at [712, 190] on link "View" at bounding box center [708, 190] width 38 height 25
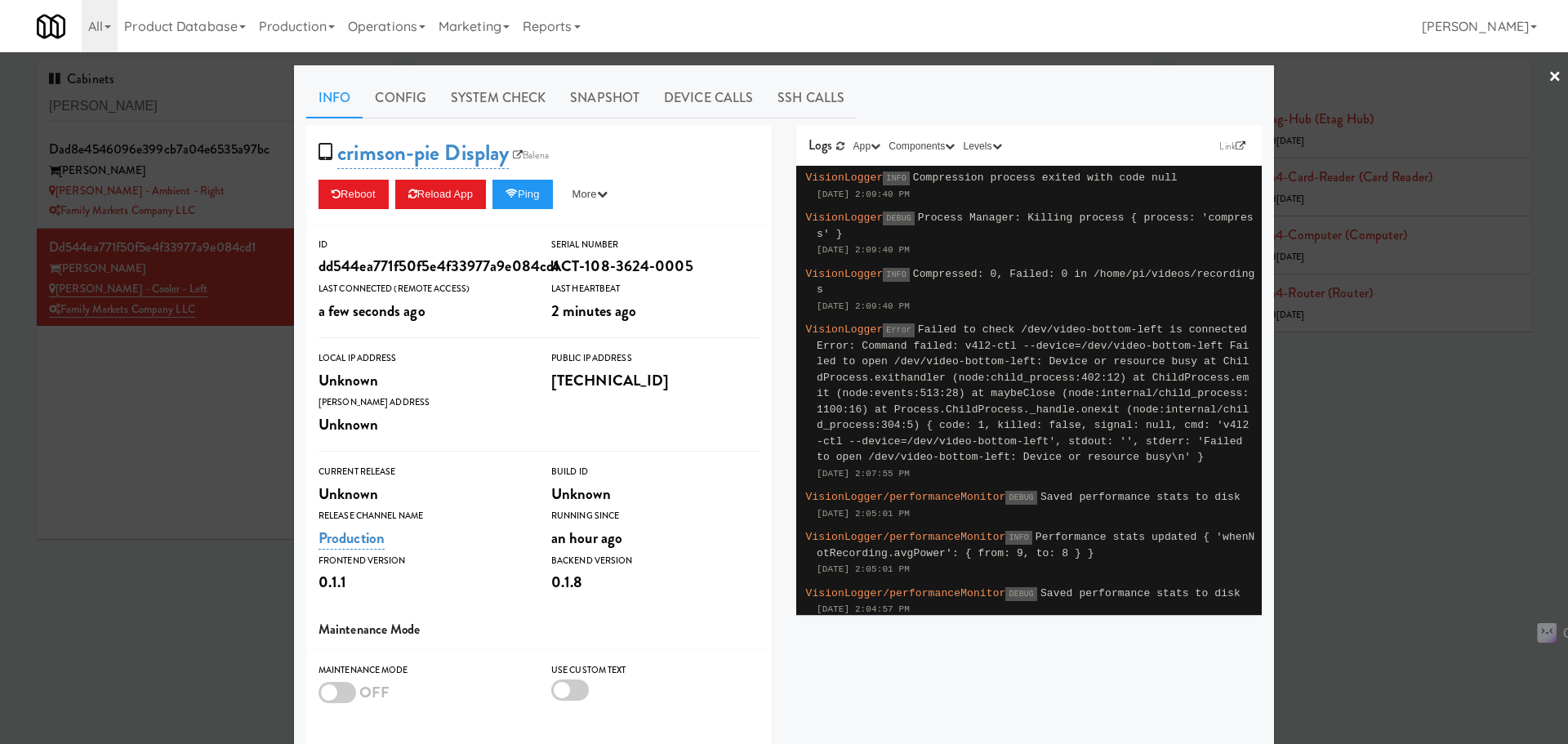
click at [188, 406] on div at bounding box center [784, 372] width 1568 height 744
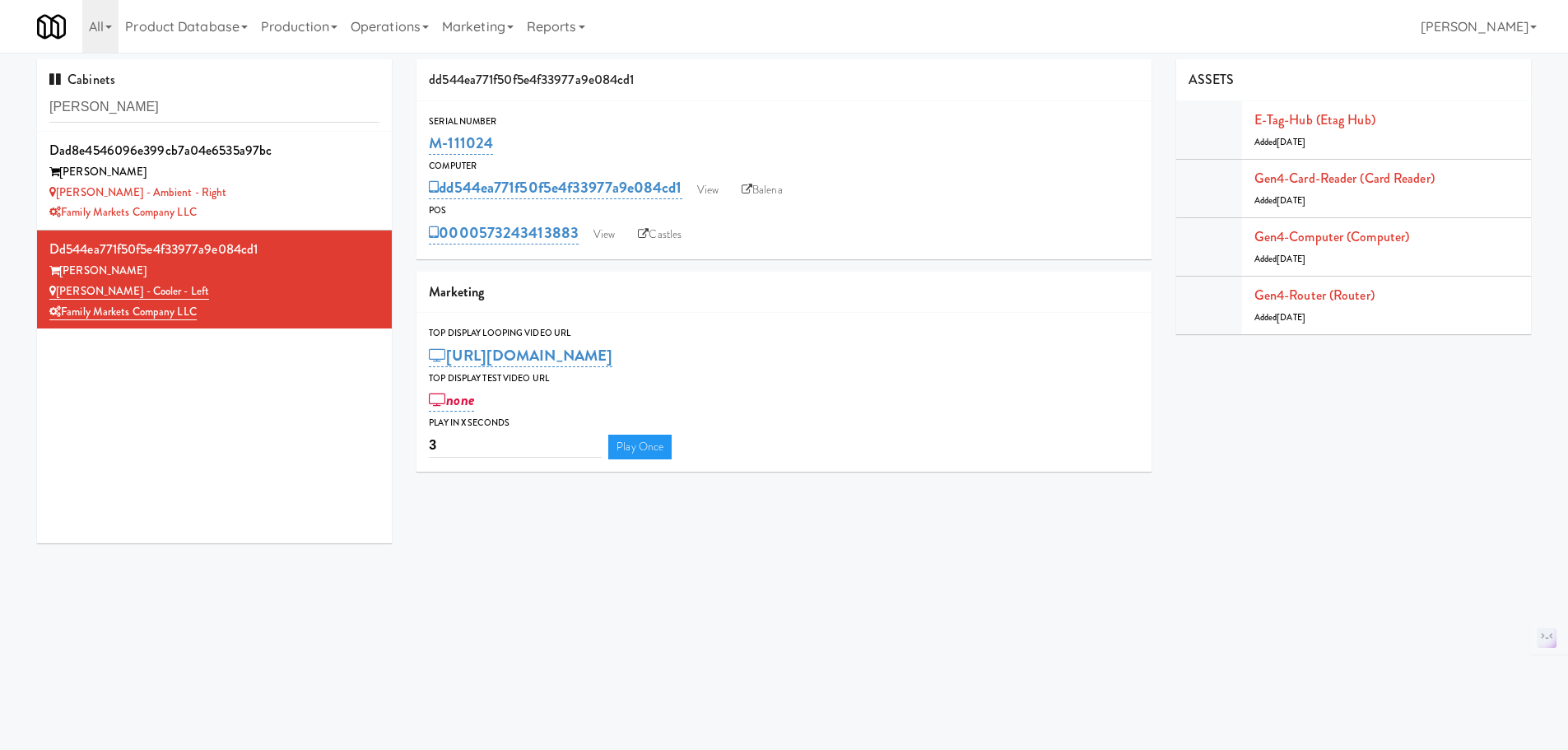
click at [400, 19] on link "Operations" at bounding box center [389, 26] width 91 height 52
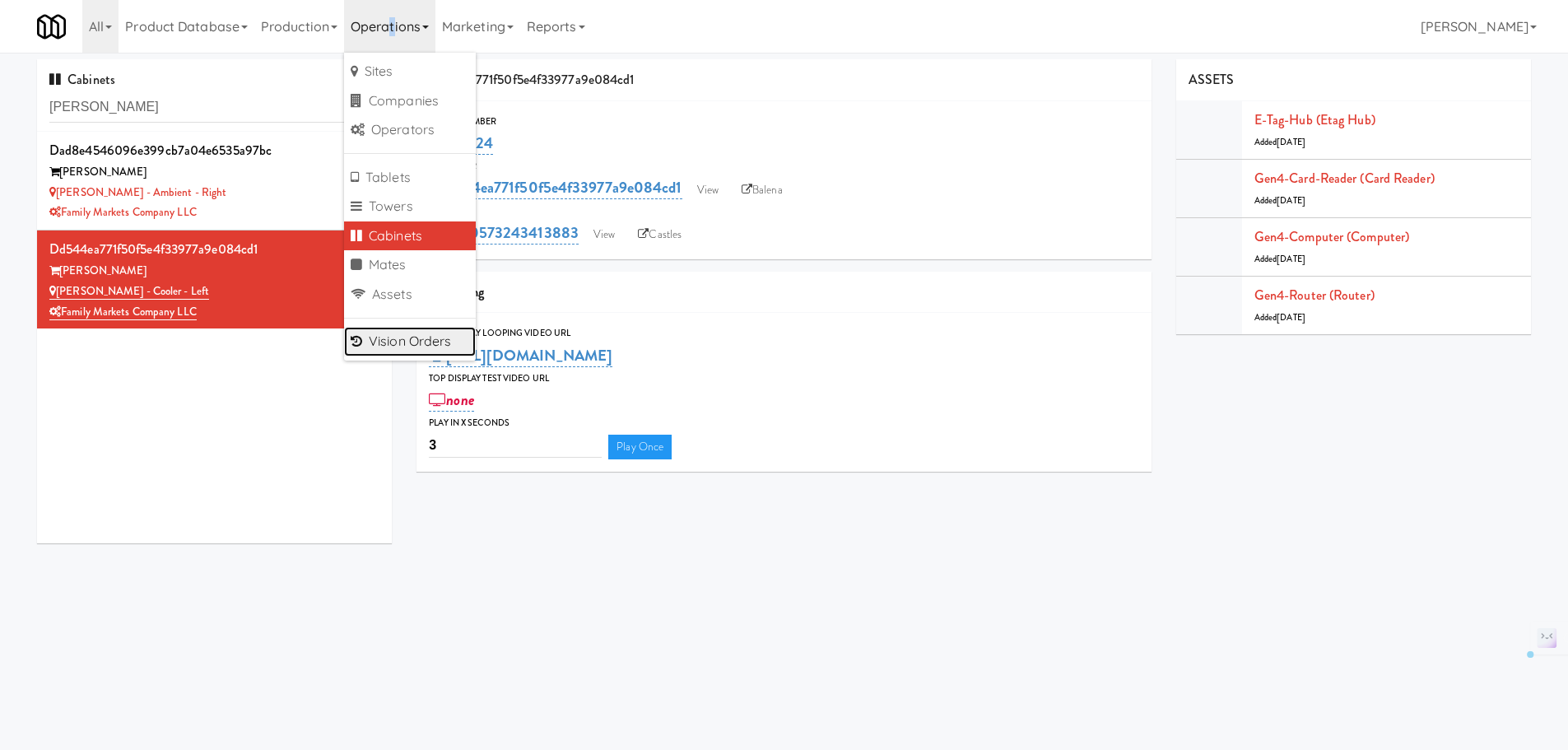
click at [424, 341] on link "Vision Orders" at bounding box center [409, 341] width 131 height 30
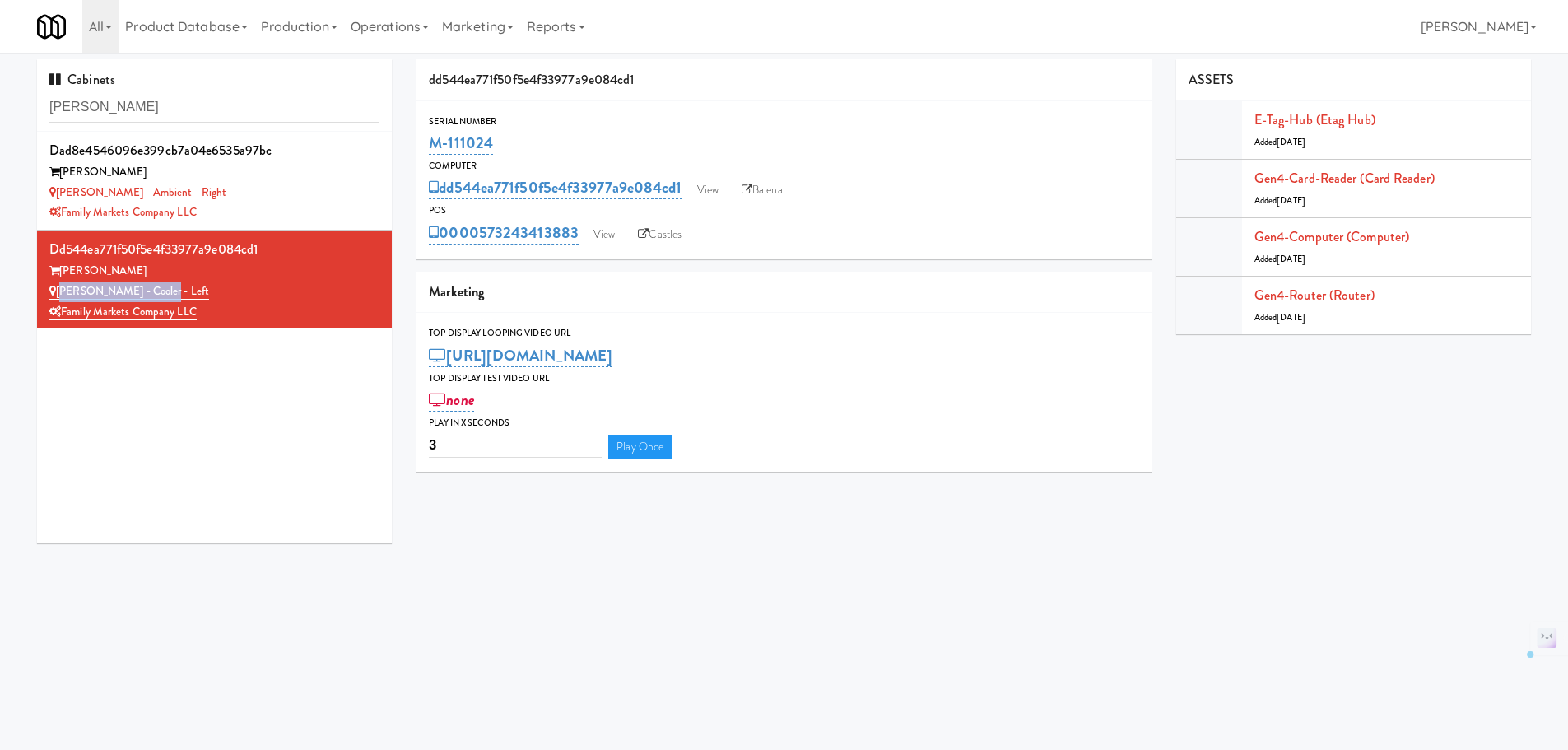
drag, startPoint x: 167, startPoint y: 288, endPoint x: 58, endPoint y: 291, distance: 109.0
click at [58, 291] on div "[PERSON_NAME] - Cooler - Left" at bounding box center [214, 292] width 330 height 21
copy link "[PERSON_NAME] - Cooler - Left"
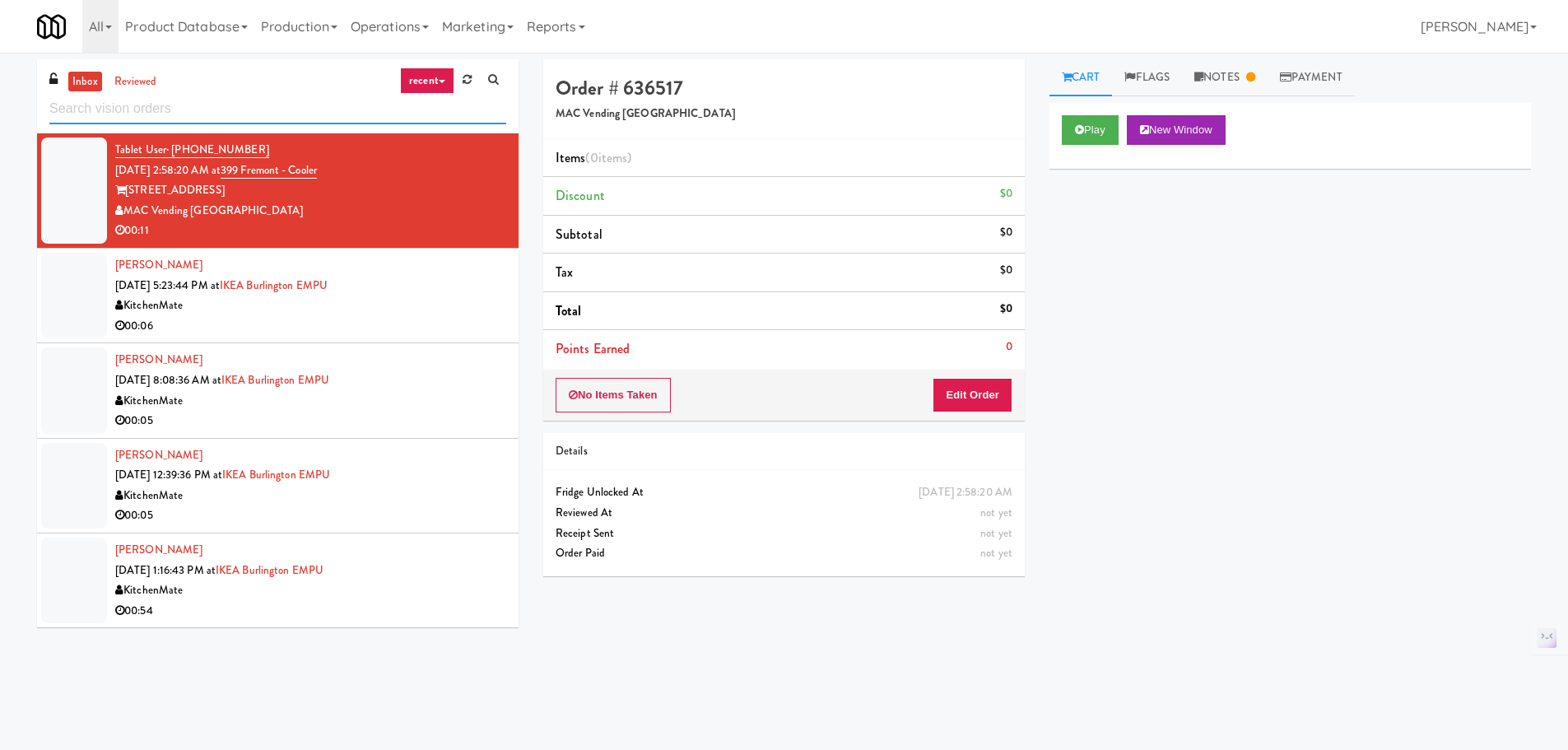
click at [169, 116] on input "text" at bounding box center [278, 109] width 457 height 30
paste input "[PERSON_NAME] - Cooler - Left"
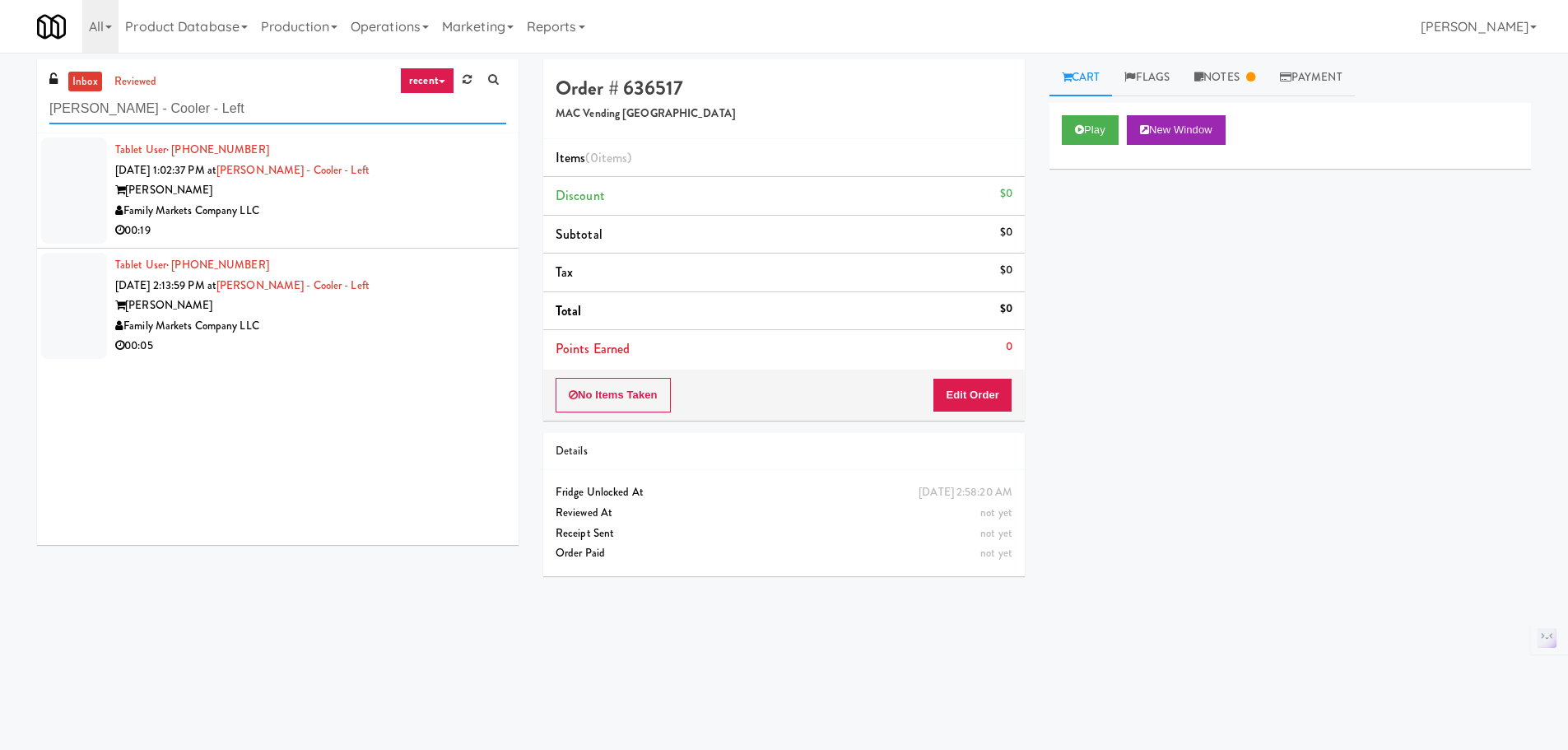
type input "[PERSON_NAME] - Cooler - Left"
click at [387, 211] on div "Family Markets Company LLC" at bounding box center [310, 211] width 391 height 21
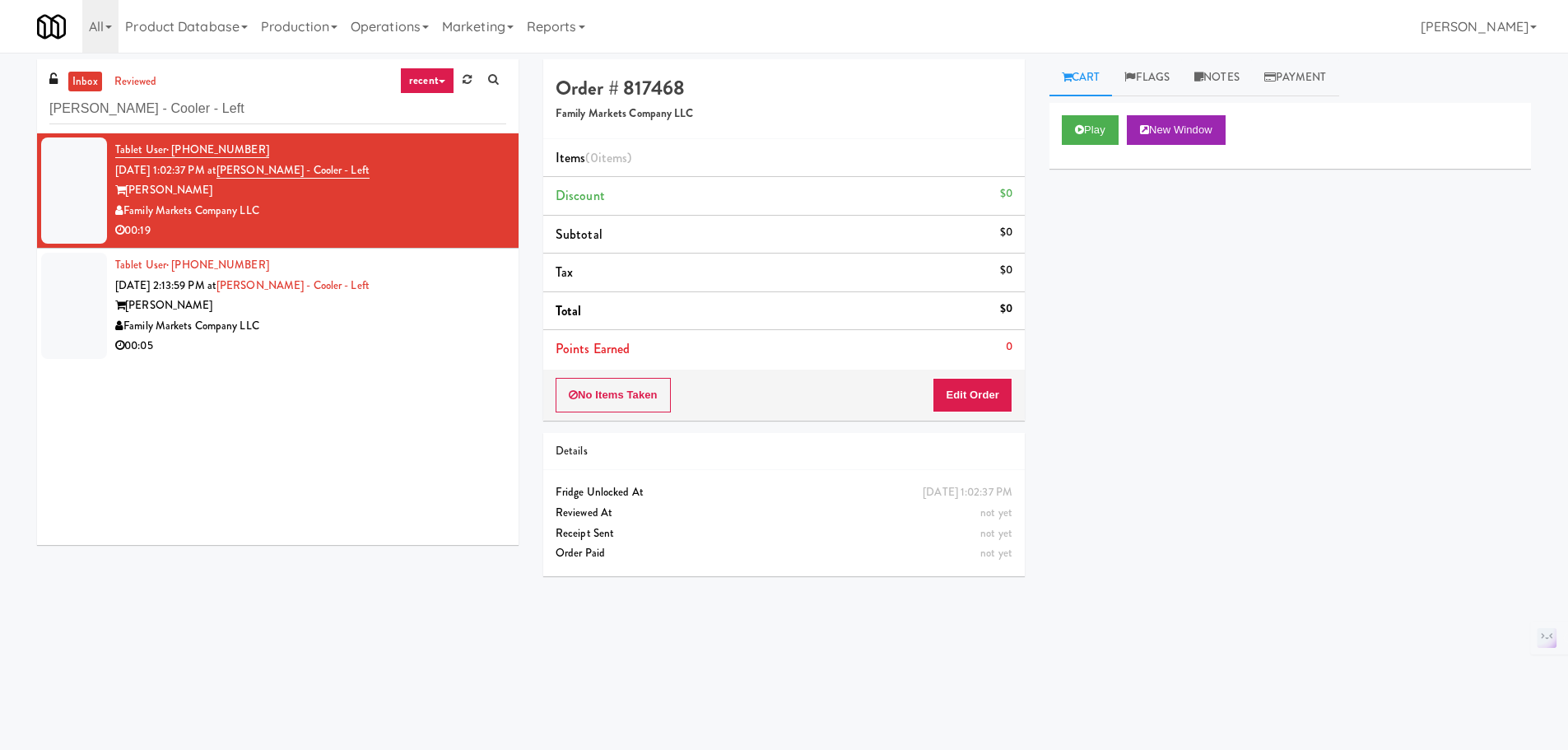
click at [428, 305] on div "[PERSON_NAME]" at bounding box center [310, 306] width 391 height 21
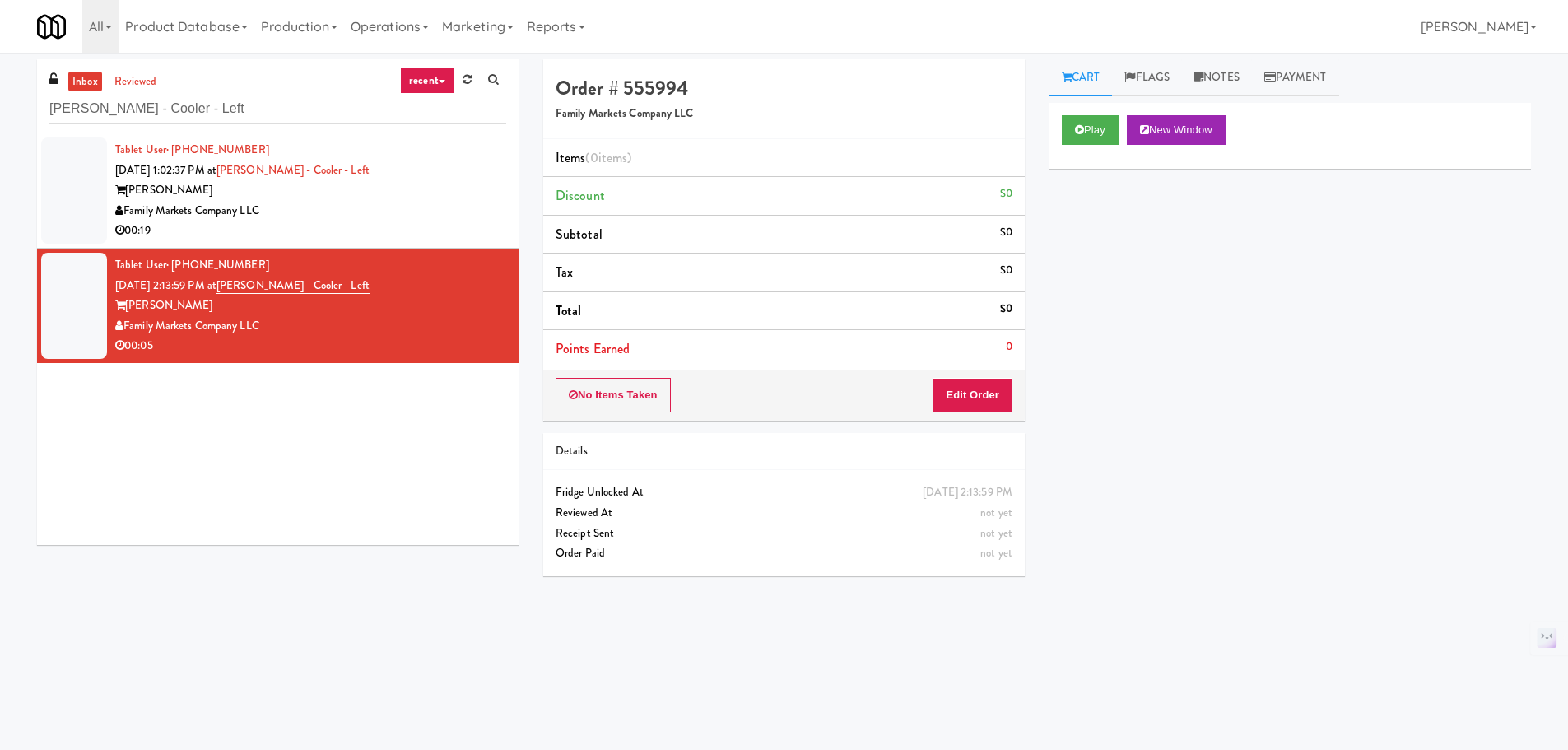
click at [434, 218] on div "Family Markets Company LLC" at bounding box center [310, 211] width 391 height 21
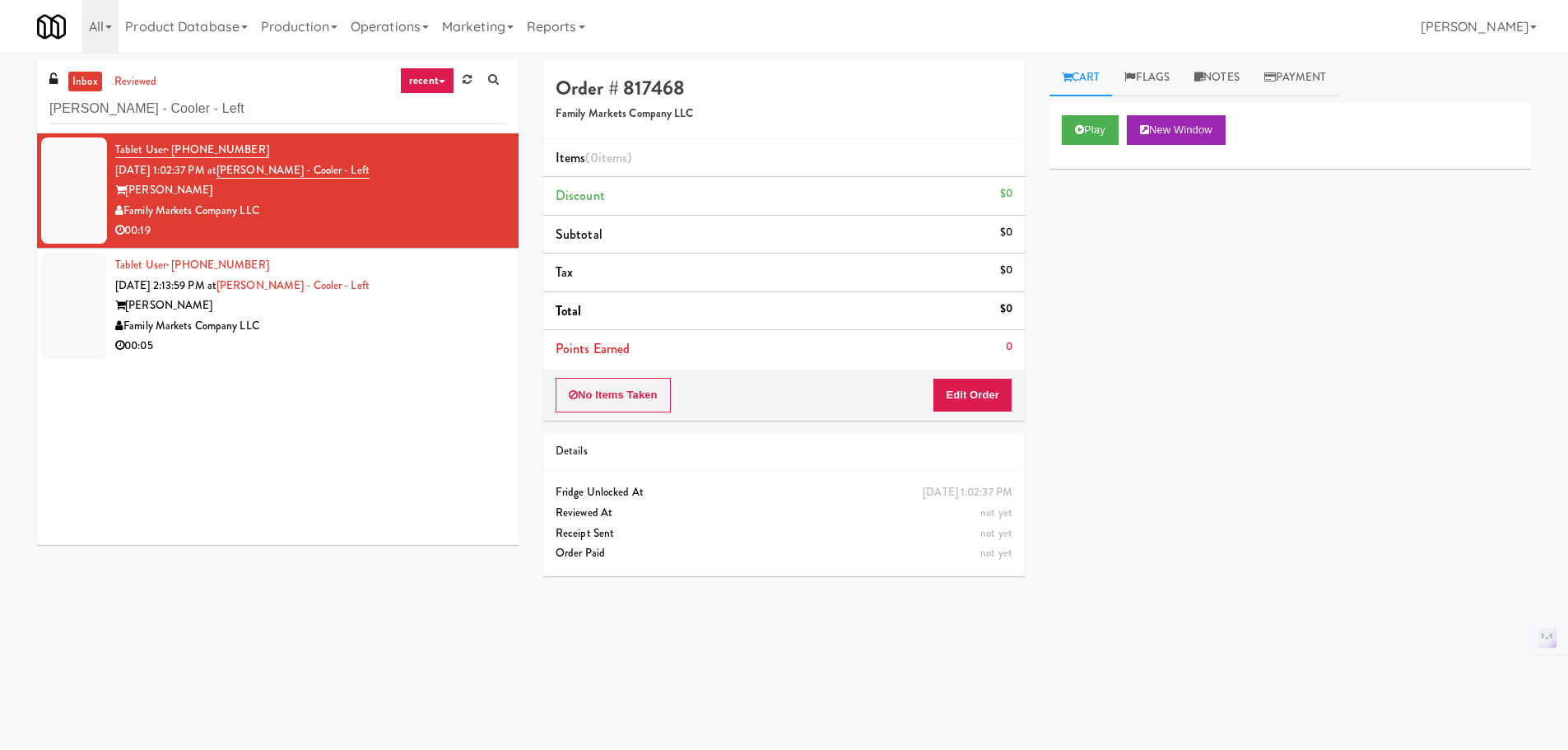
click at [423, 335] on div "Family Markets Company LLC" at bounding box center [310, 326] width 391 height 21
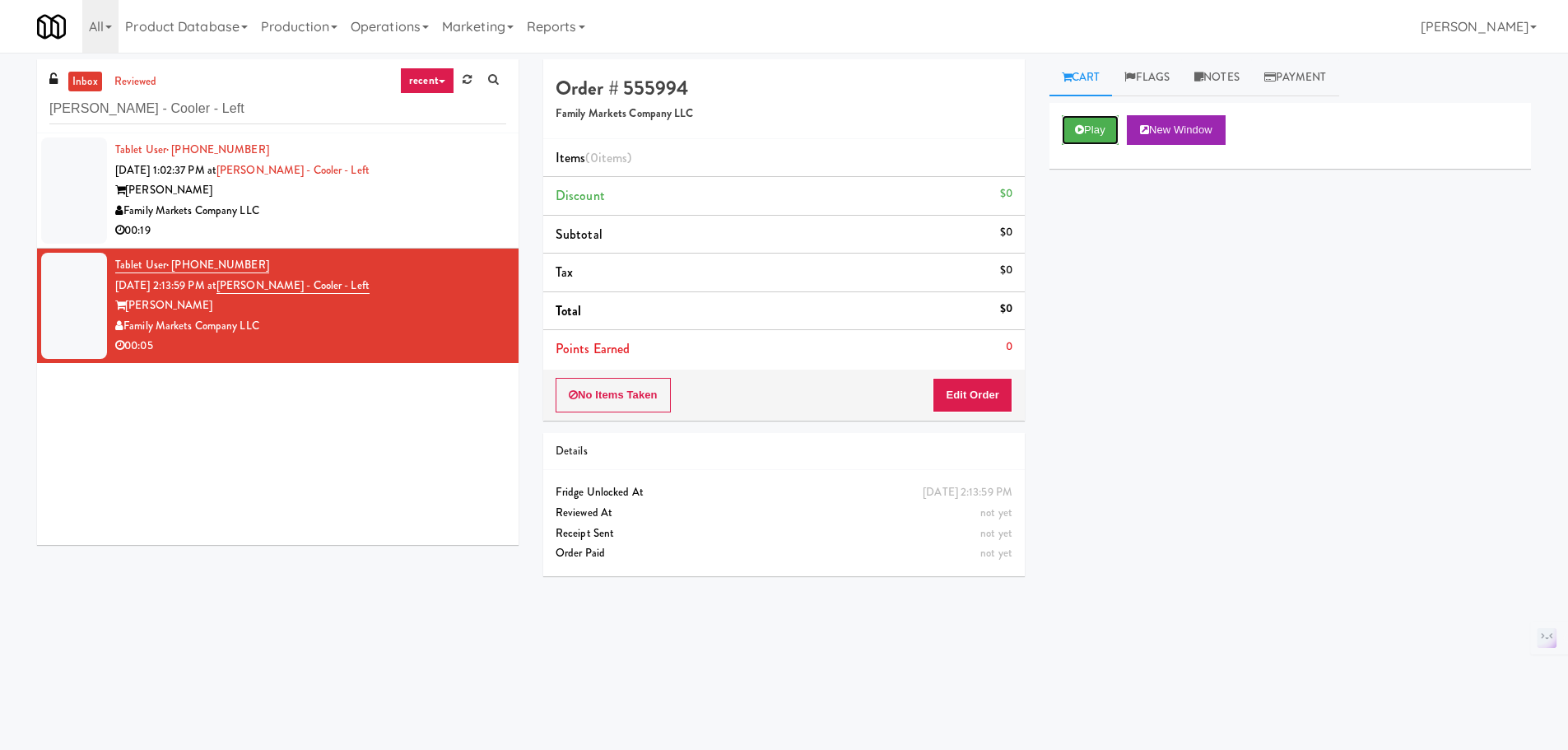
click at [1085, 134] on button "Play" at bounding box center [1090, 129] width 57 height 30
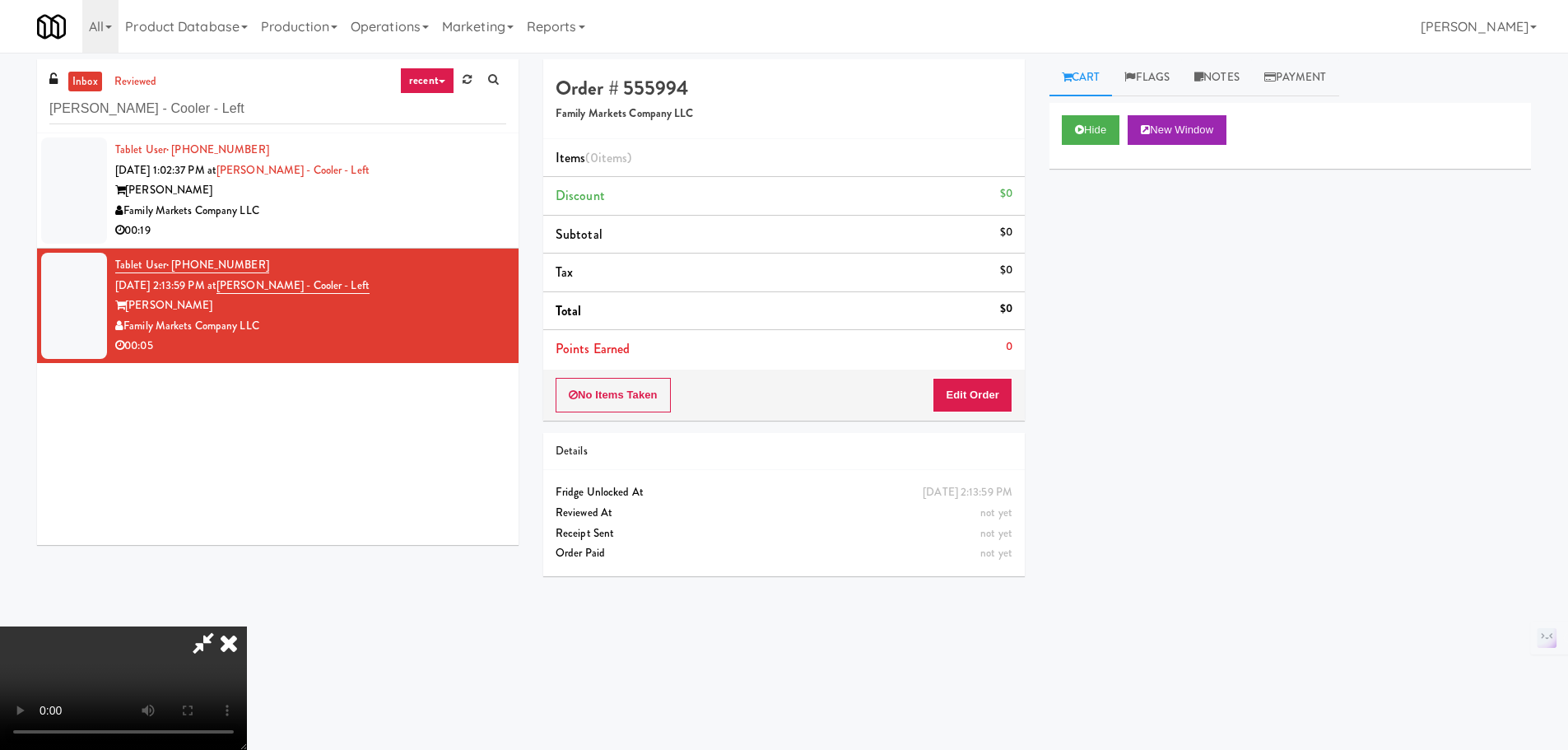
click at [1174, 577] on div "Hide New Window Primary Flag Clear Flag if unable to determine what was taken o…" at bounding box center [1290, 411] width 482 height 617
click at [247, 626] on icon at bounding box center [228, 642] width 36 height 33
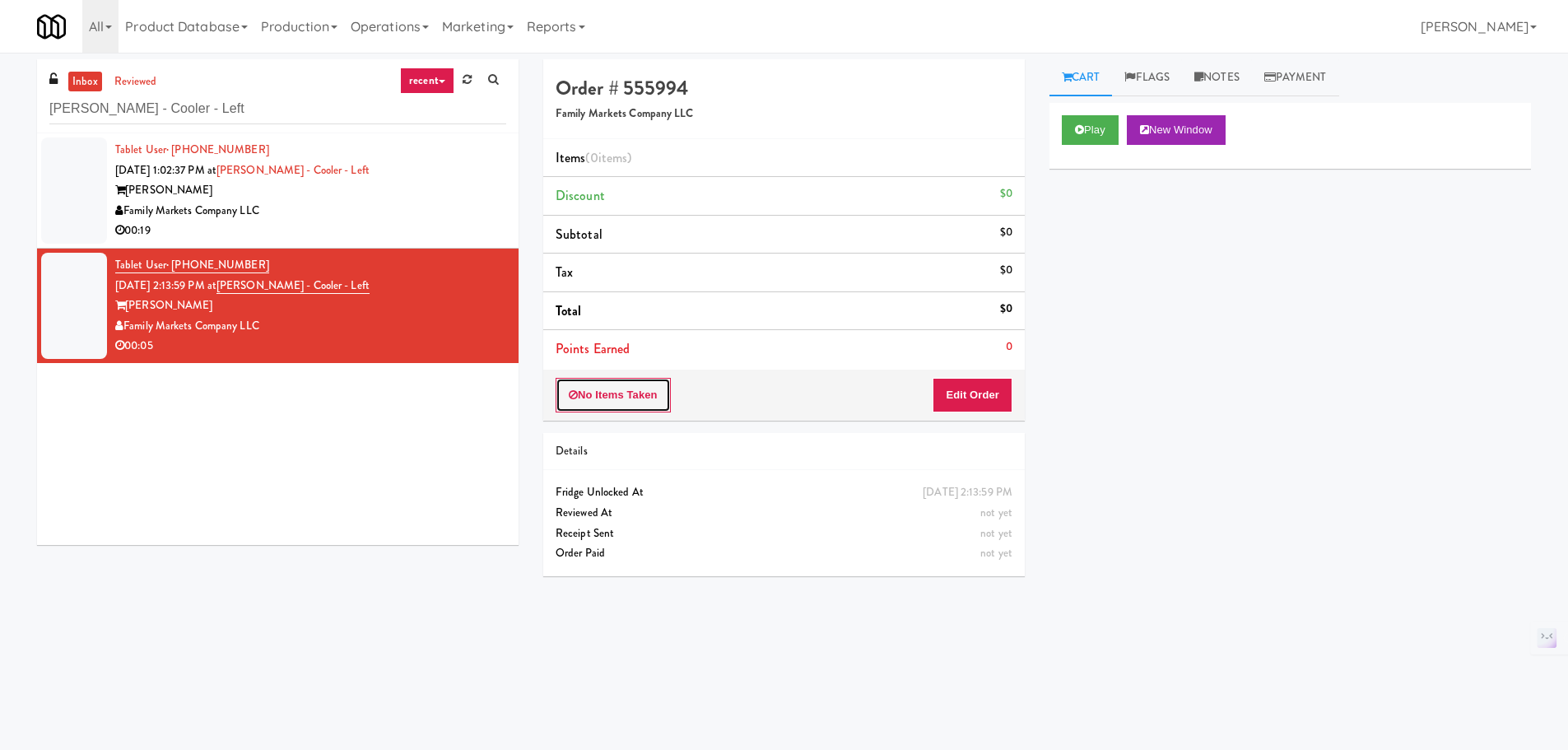
click at [641, 404] on button "No Items Taken" at bounding box center [613, 395] width 115 height 34
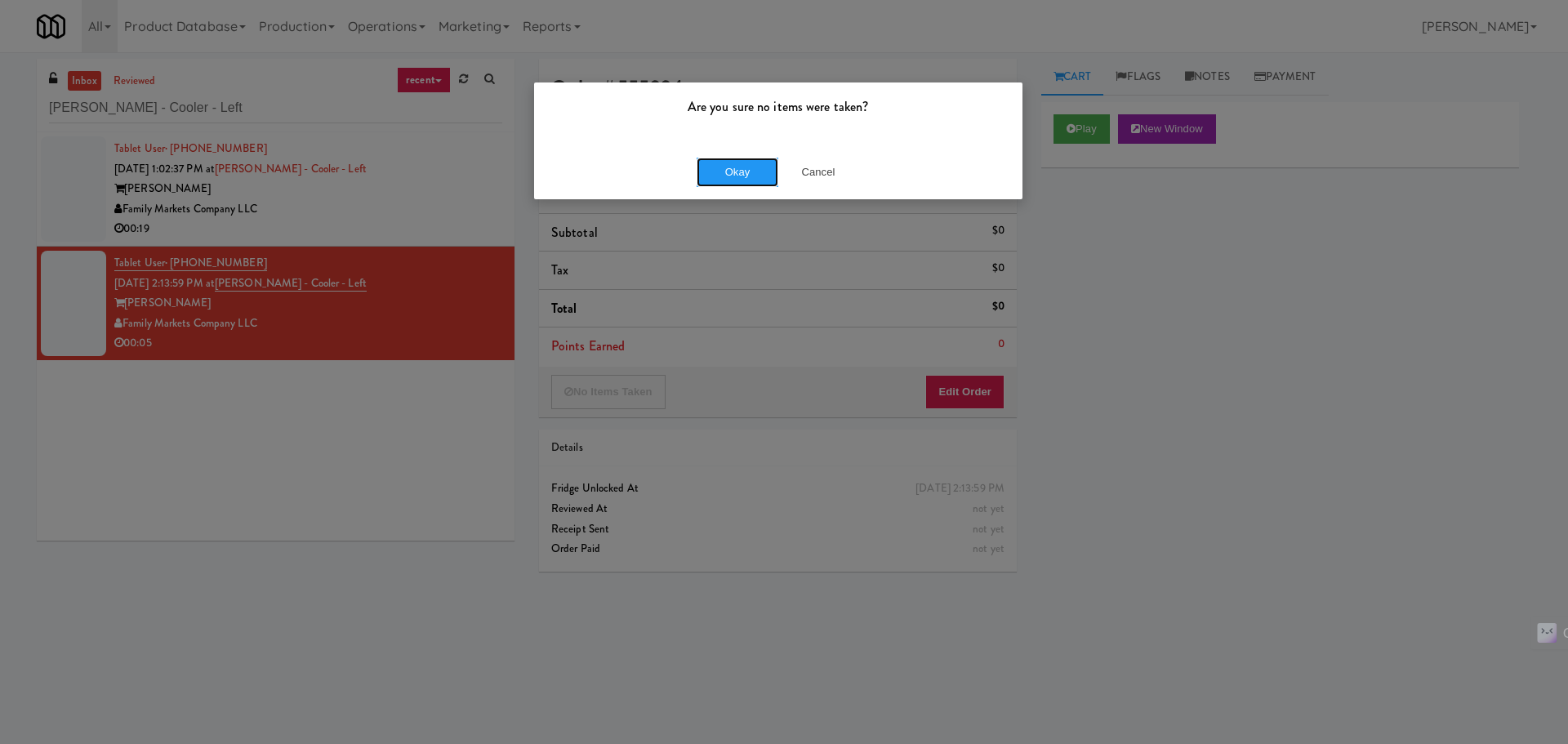
click at [756, 174] on button "Okay" at bounding box center [737, 172] width 81 height 29
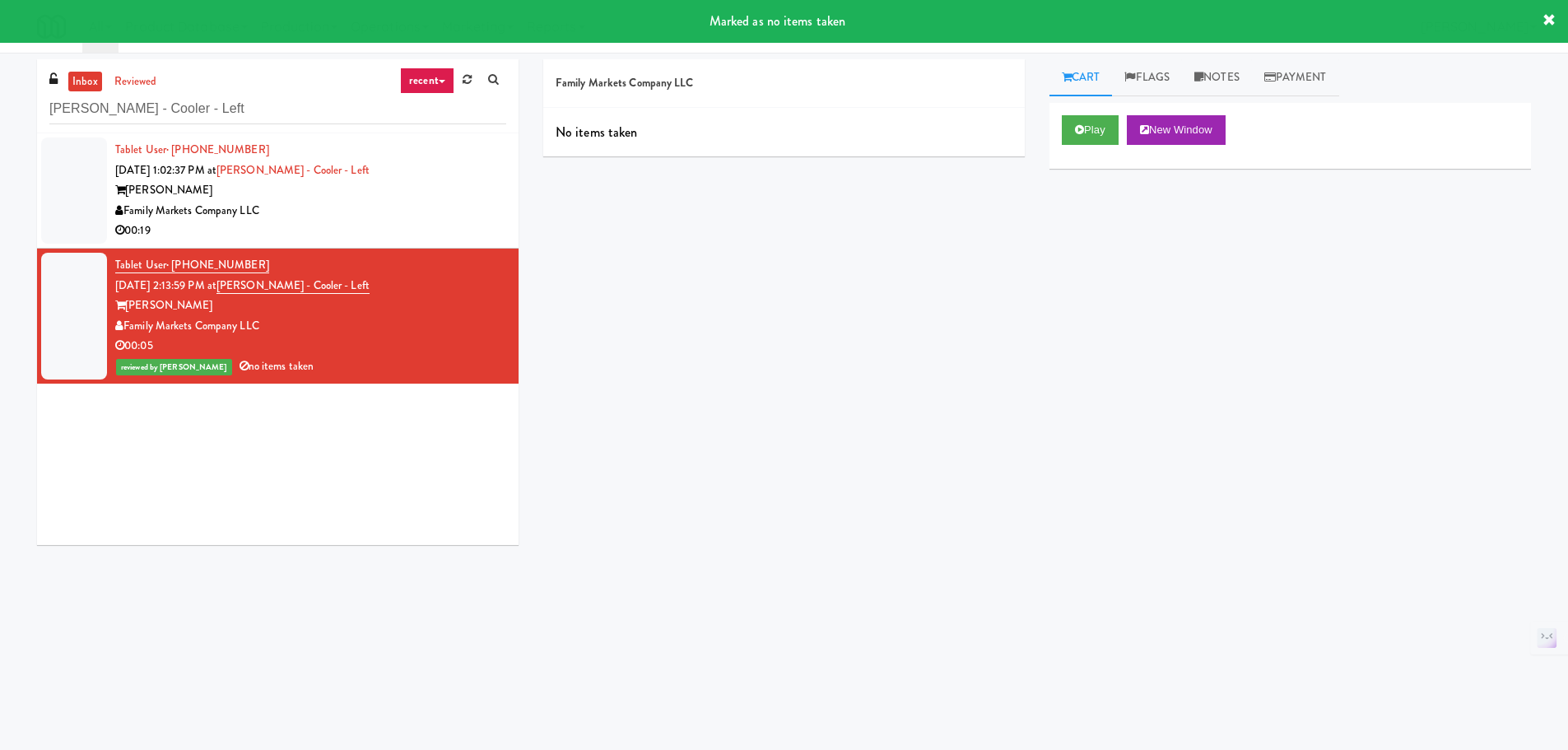
click at [358, 190] on div "[PERSON_NAME]" at bounding box center [310, 190] width 391 height 21
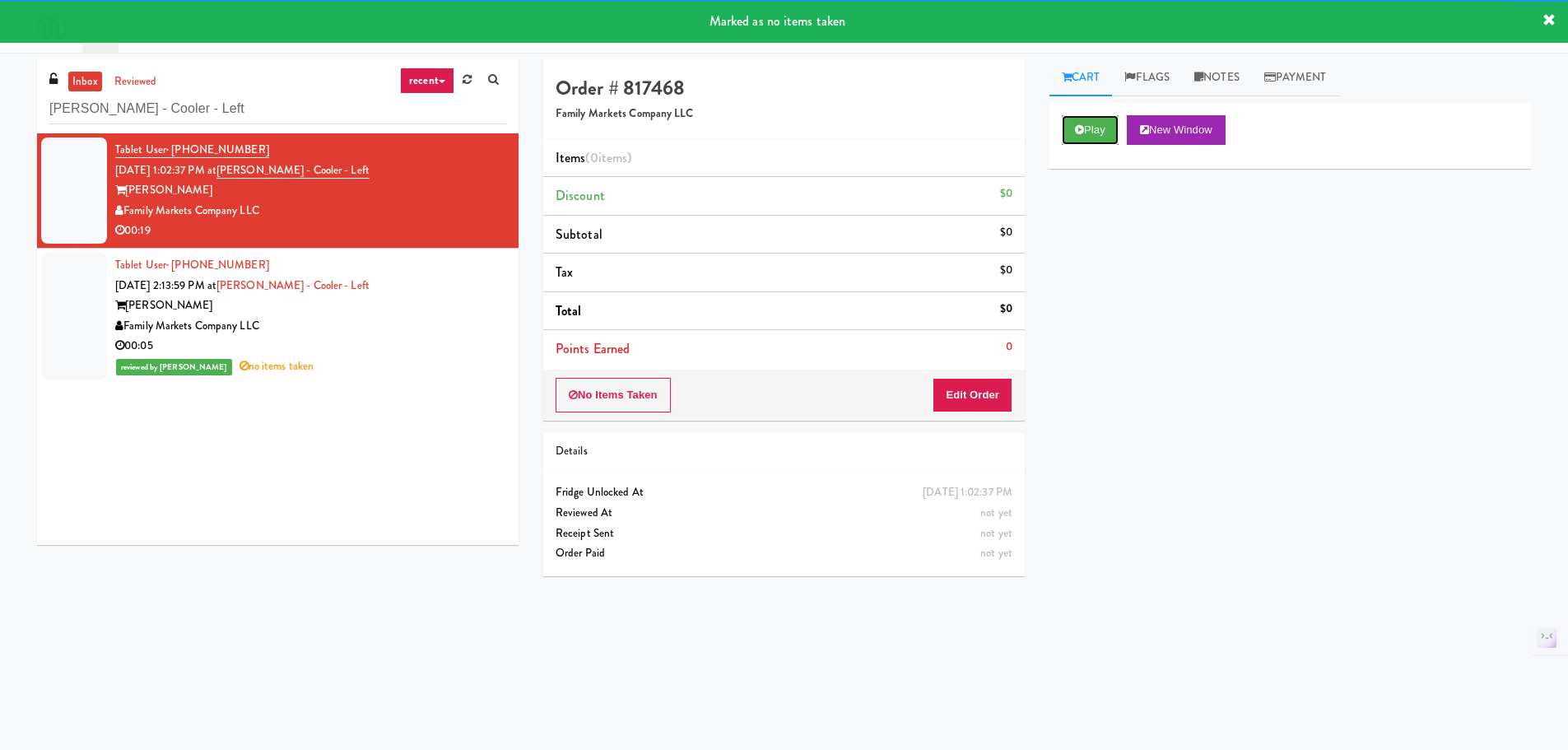
click at [1075, 144] on button "Play" at bounding box center [1090, 129] width 57 height 30
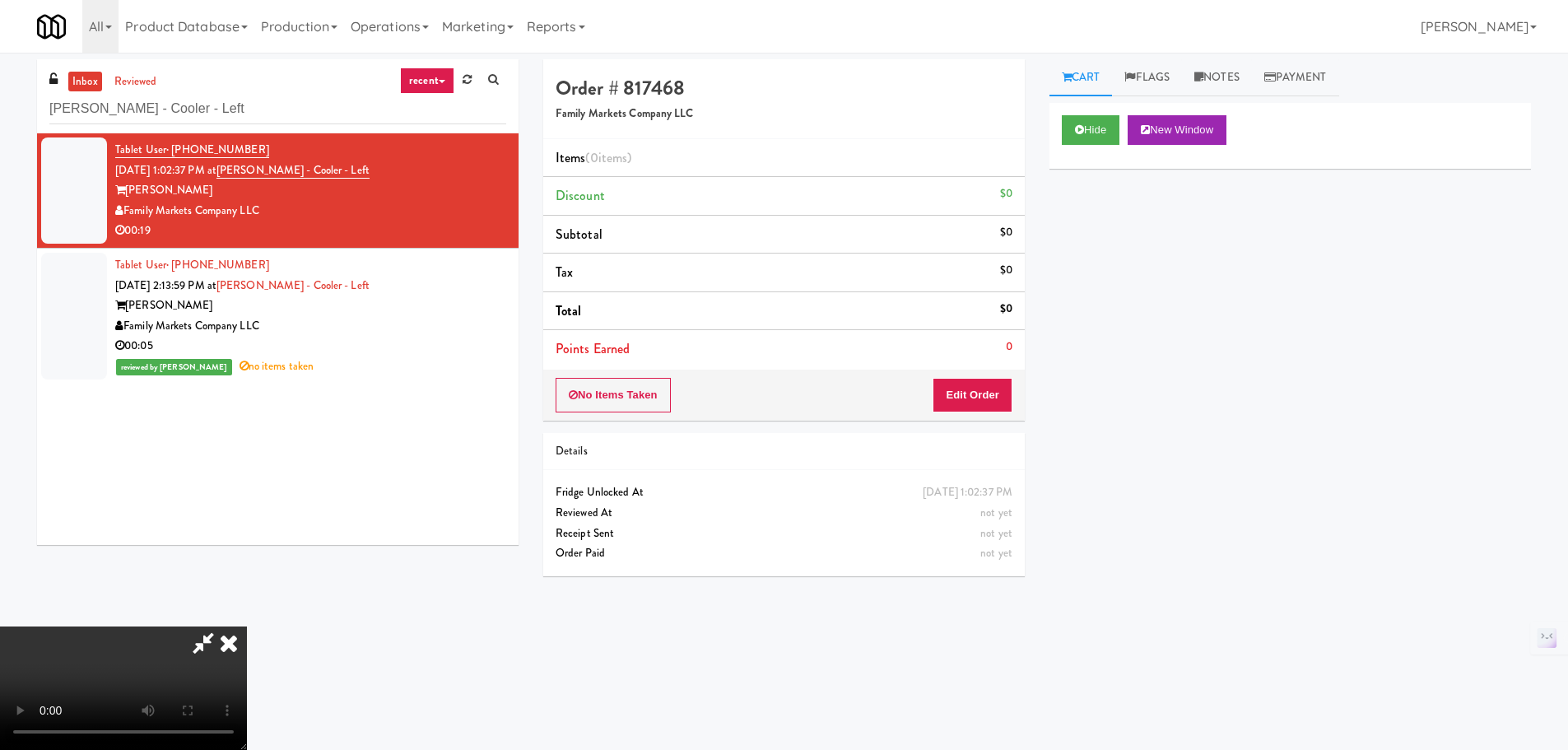
click at [247, 626] on icon at bounding box center [228, 642] width 36 height 33
